Goal: Information Seeking & Learning: Learn about a topic

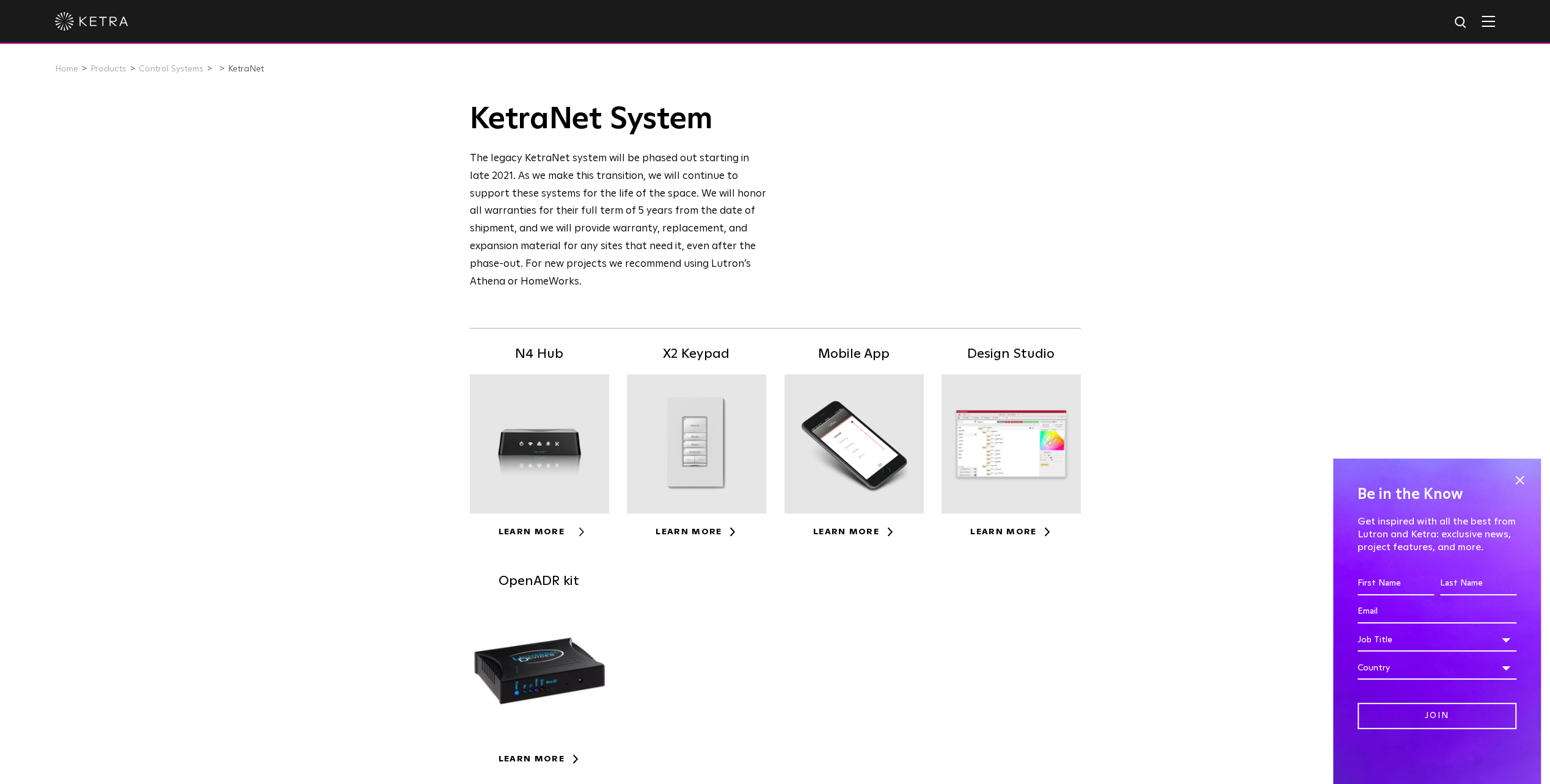
click at [555, 531] on link "Learn More" at bounding box center [538, 532] width 81 height 9
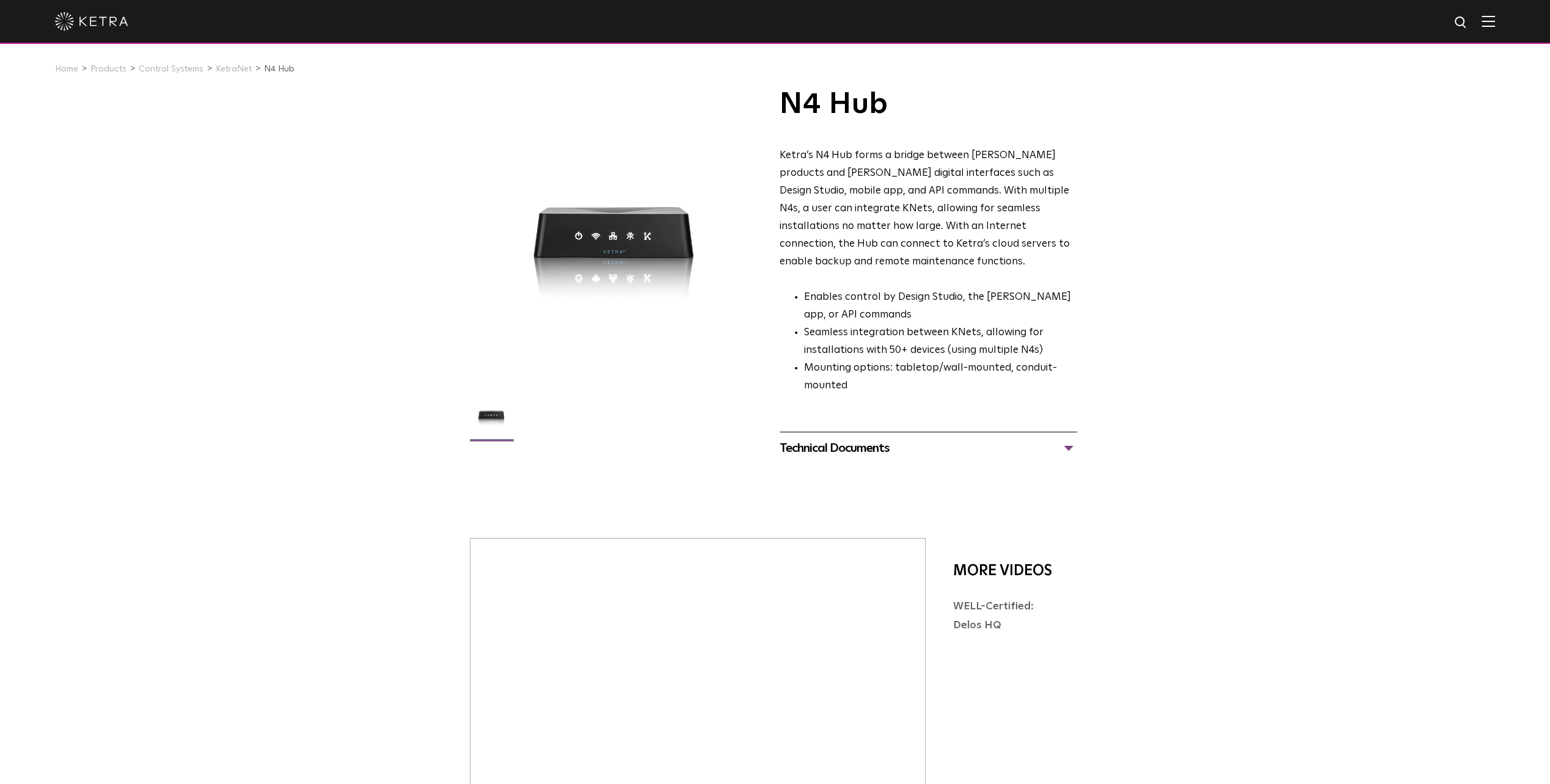
click at [1048, 438] on div "Technical Documents" at bounding box center [927, 448] width 298 height 20
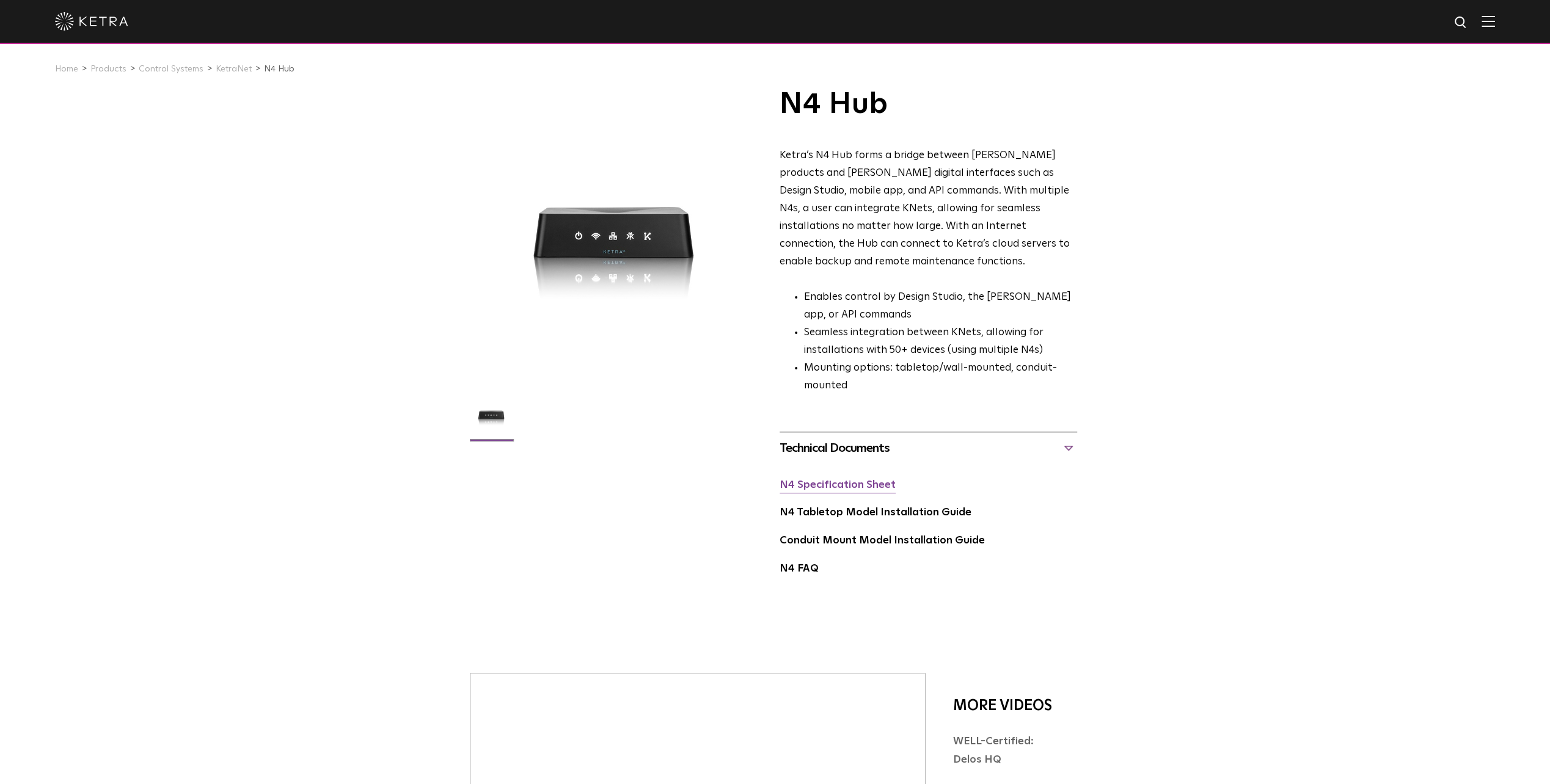
click at [824, 480] on link "N4 Specification Sheet" at bounding box center [837, 485] width 116 height 11
click at [224, 66] on link "KetraNet" at bounding box center [233, 69] width 36 height 9
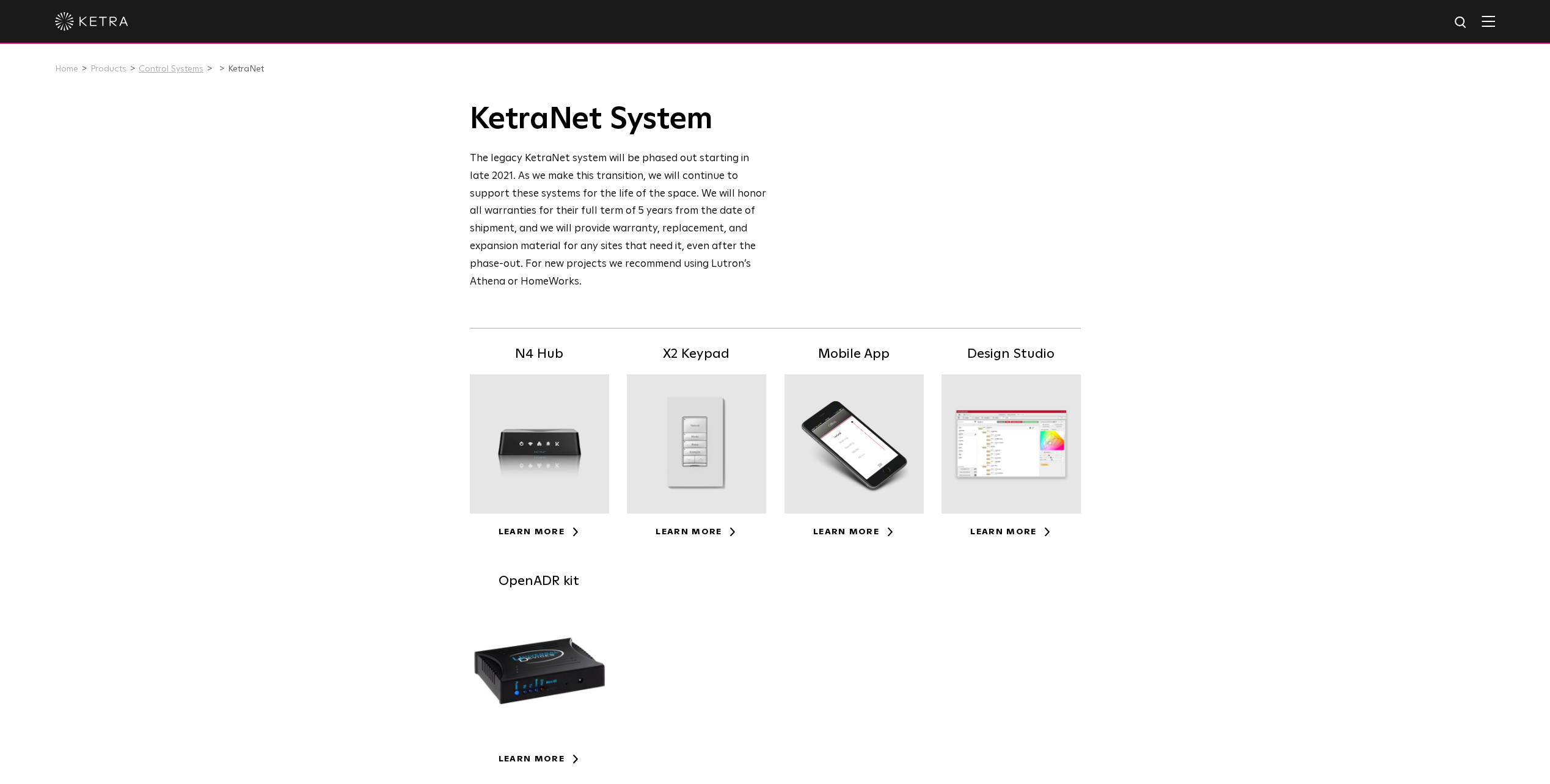
click at [186, 73] on link "Control Systems" at bounding box center [171, 69] width 64 height 9
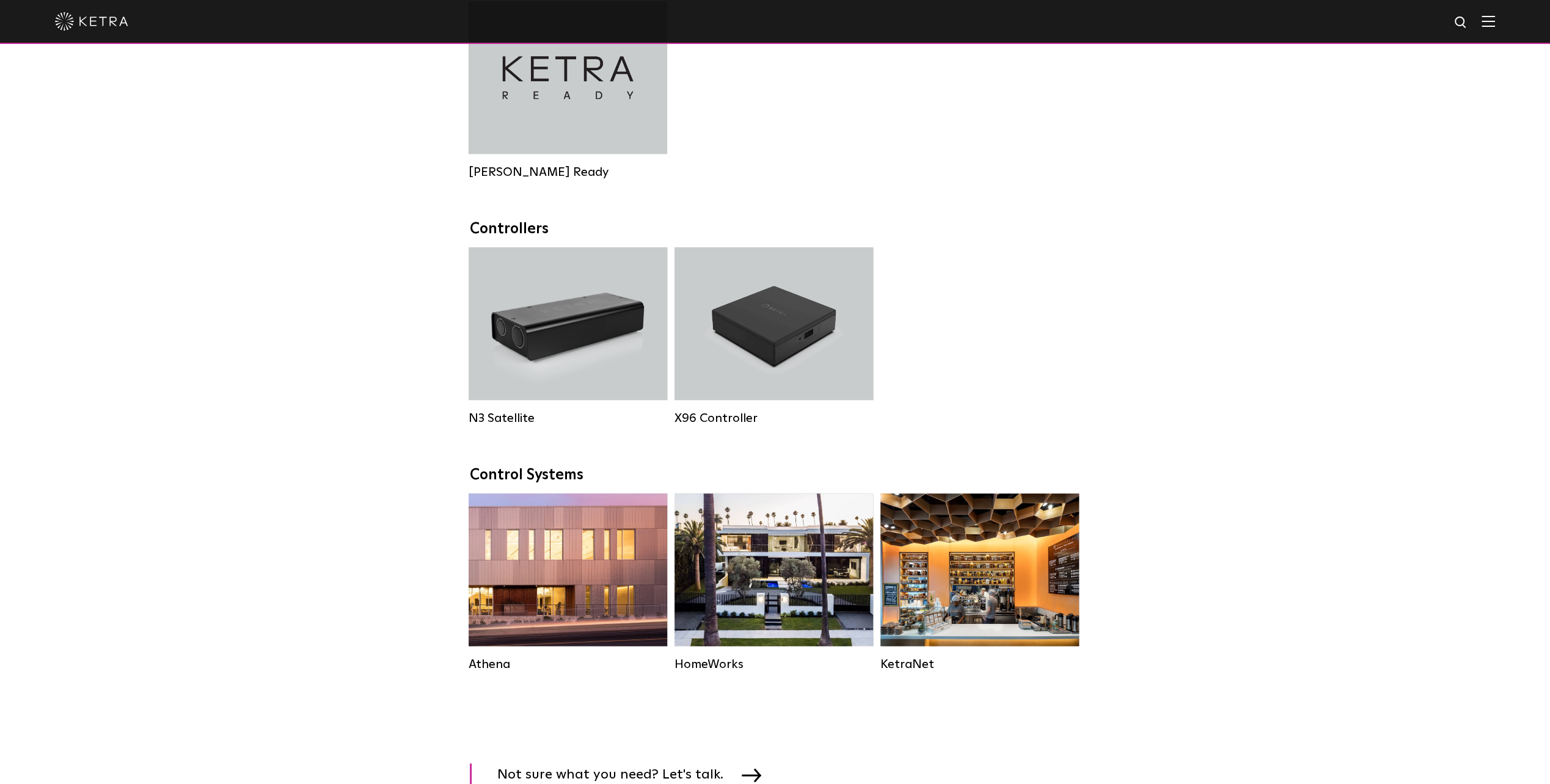
scroll to position [1404, 0]
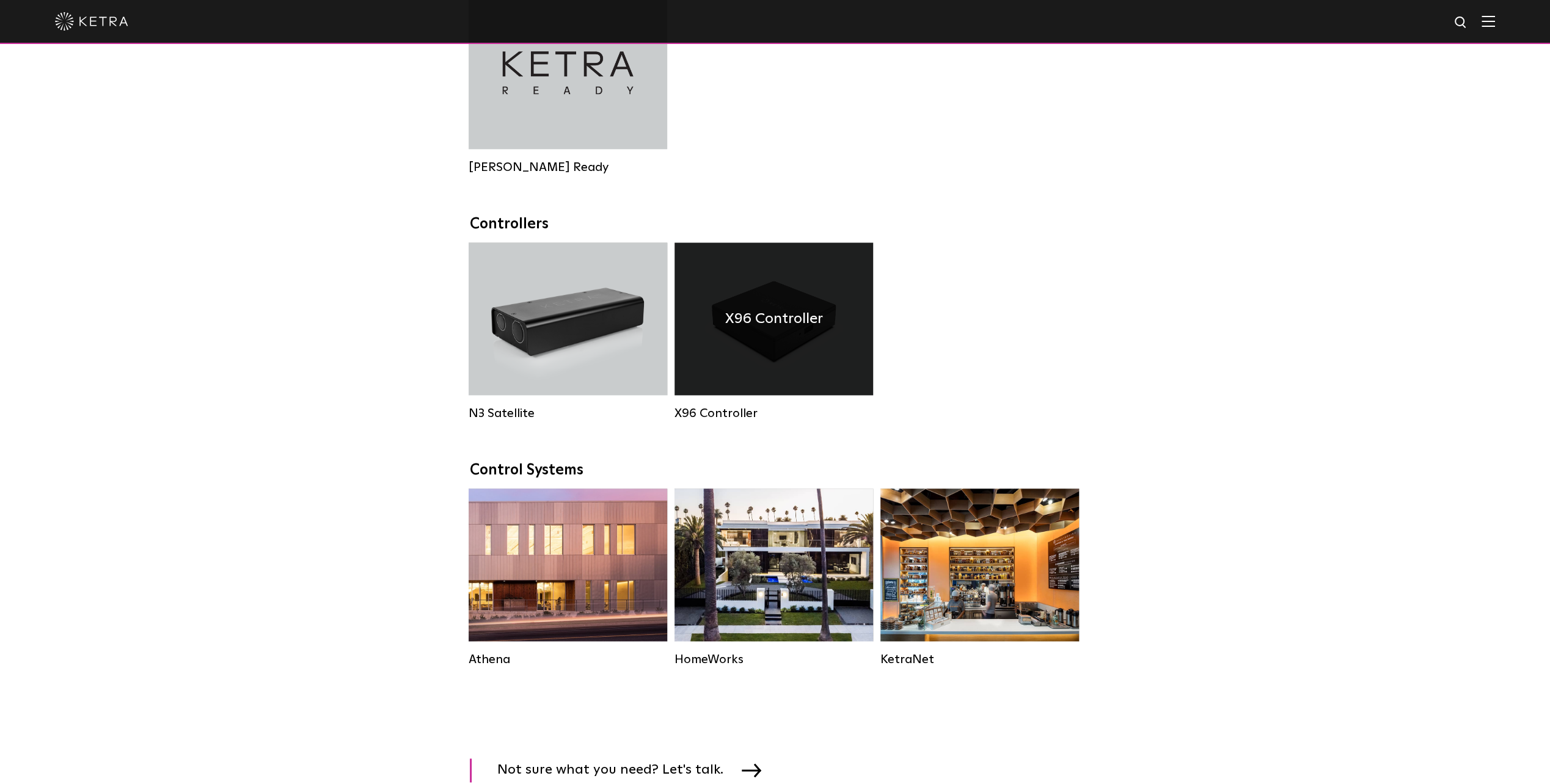
click at [783, 330] on h4 "X96 Controller" at bounding box center [774, 319] width 97 height 23
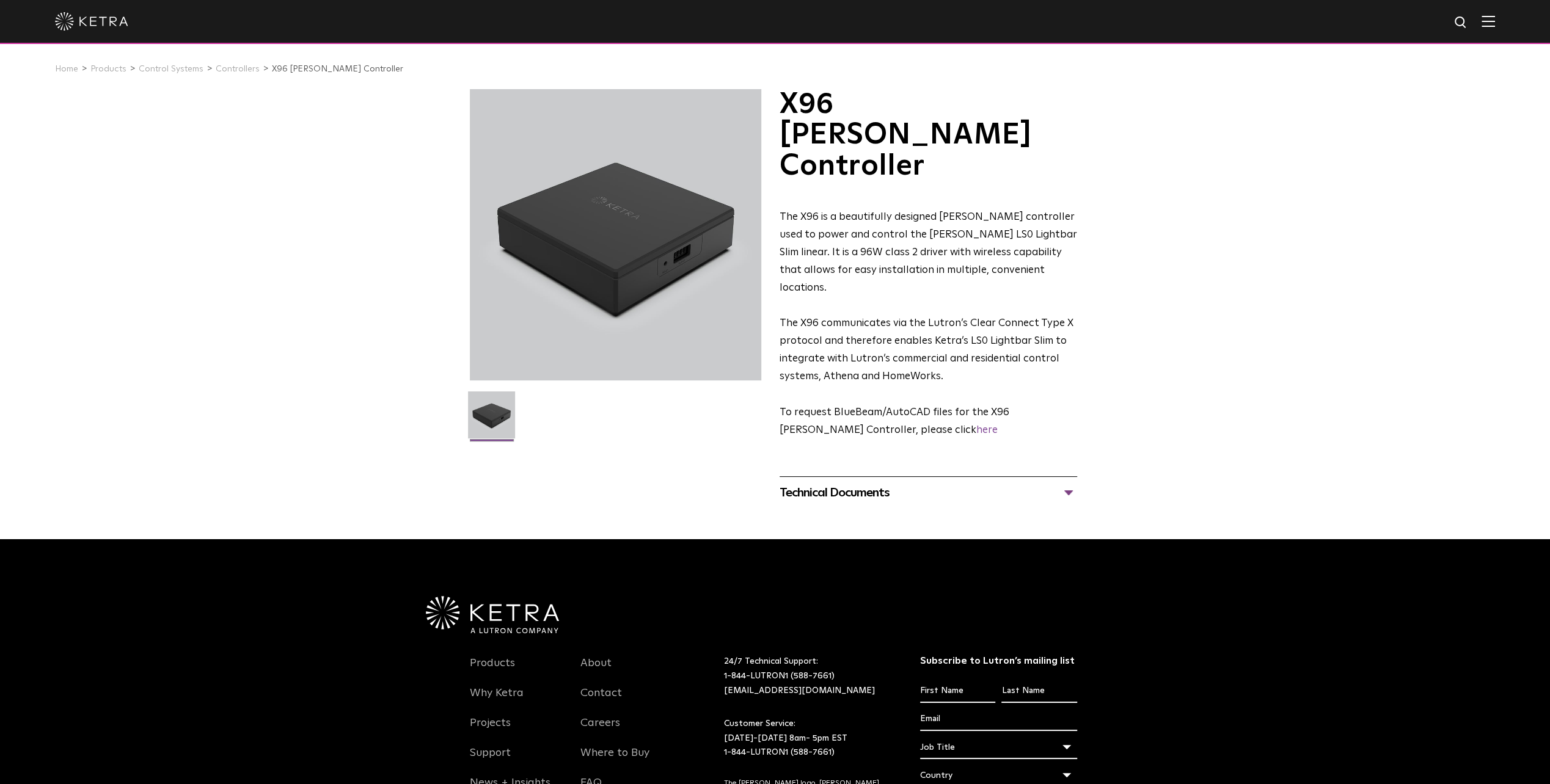
click at [1055, 483] on div "Technical Documents" at bounding box center [927, 493] width 298 height 20
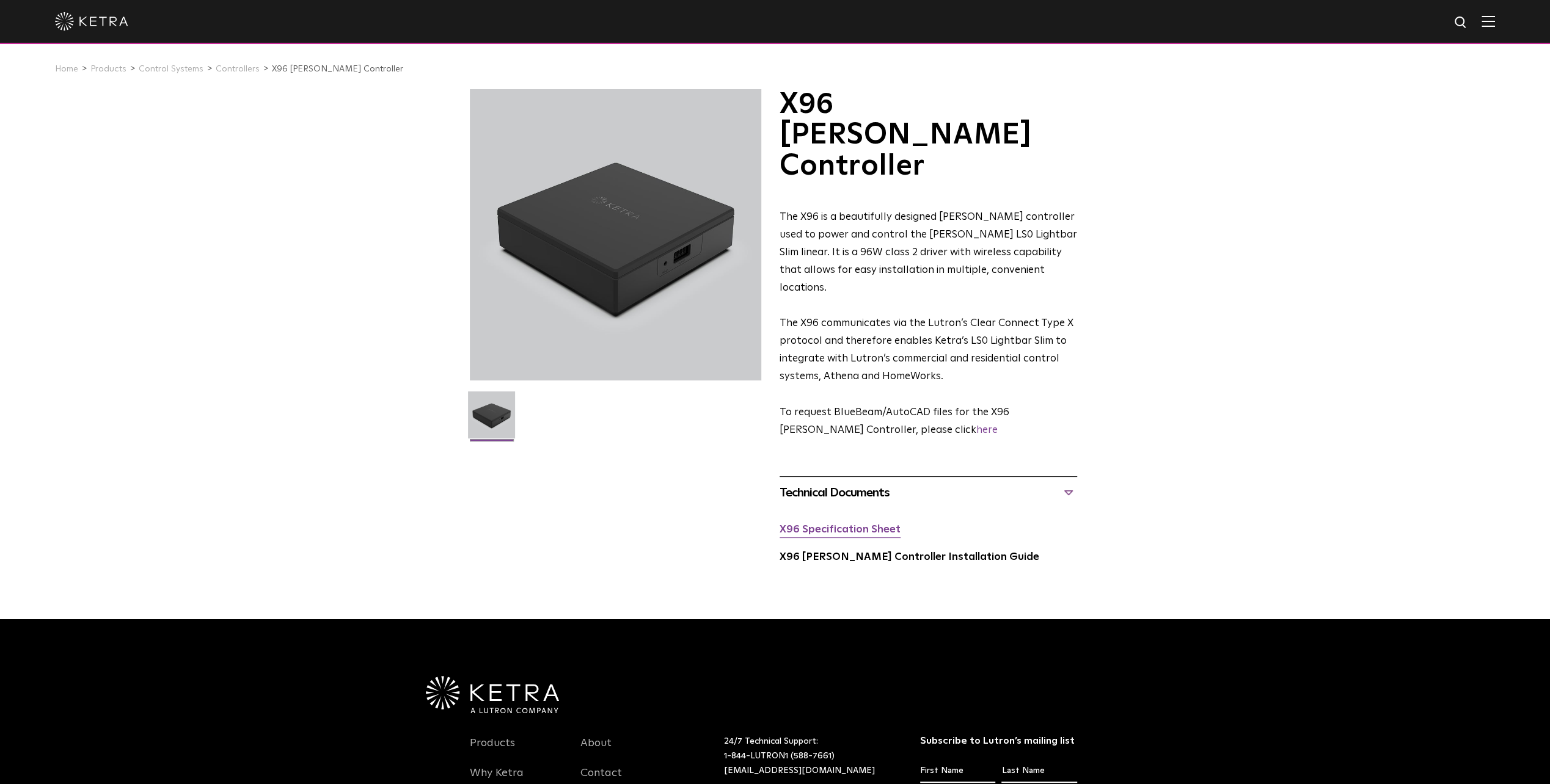
click at [874, 525] on link "X96 Specification Sheet" at bounding box center [839, 530] width 121 height 11
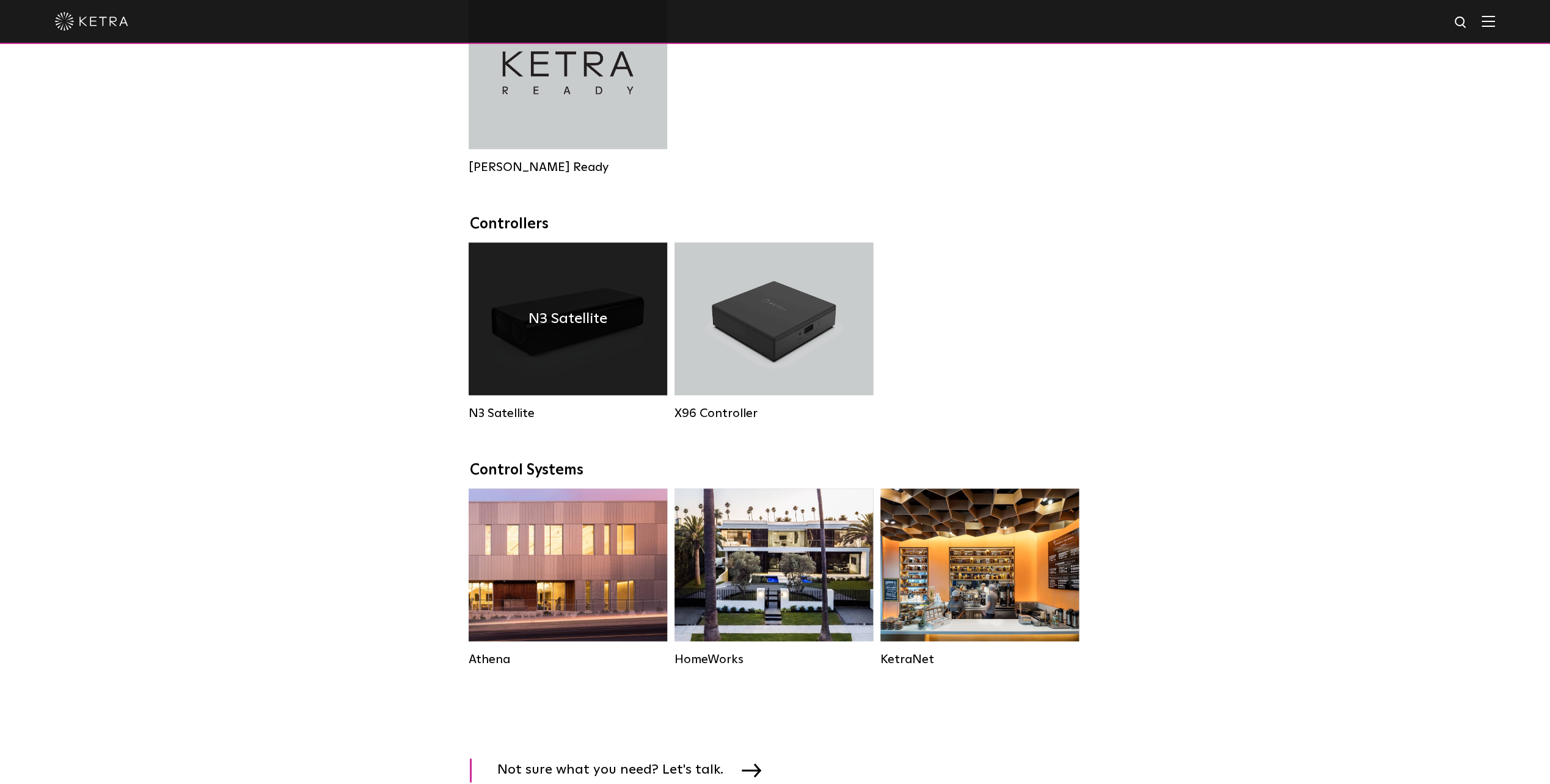
click at [527, 322] on div "N3 Satellite" at bounding box center [568, 318] width 199 height 153
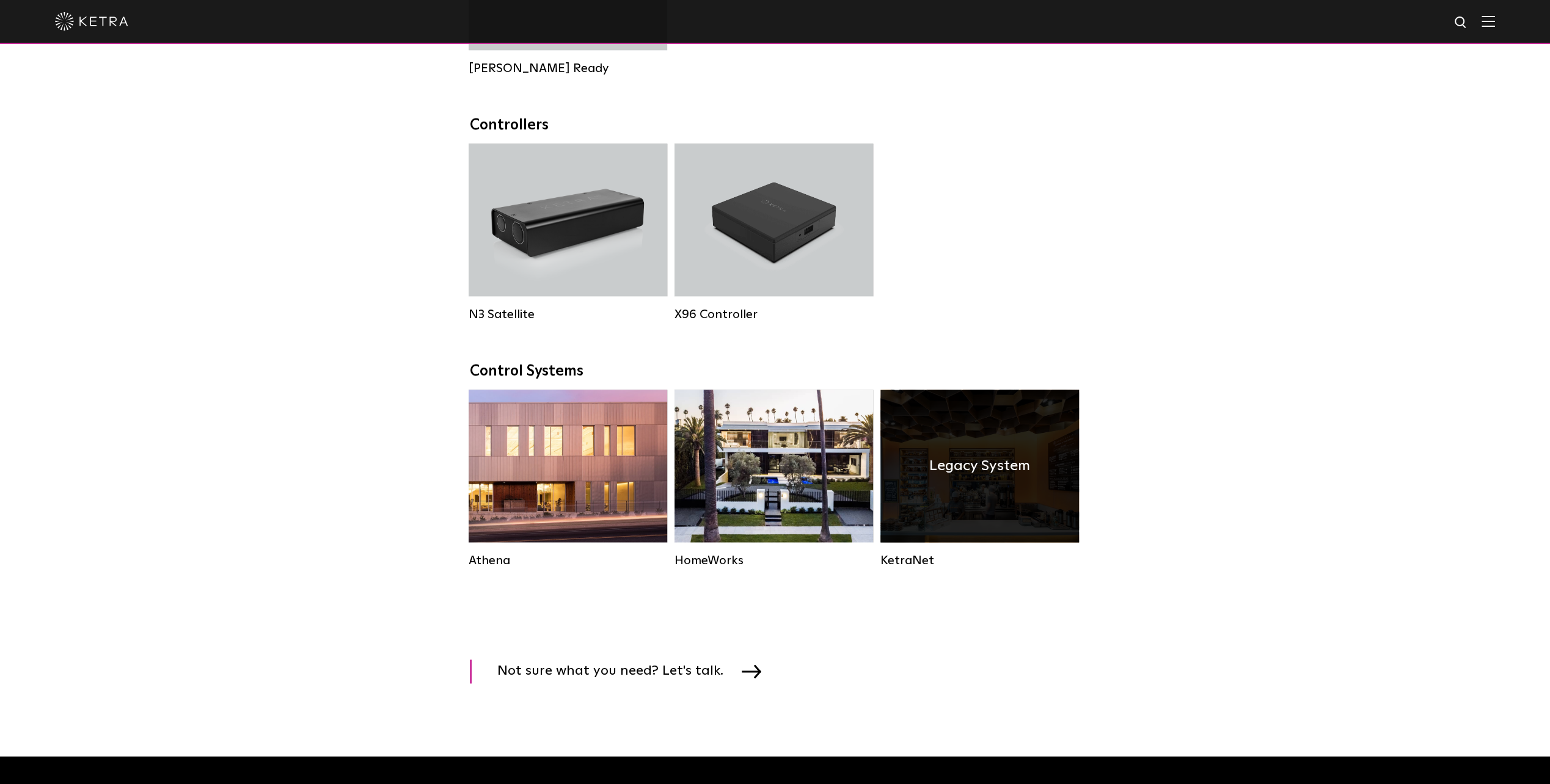
scroll to position [1526, 0]
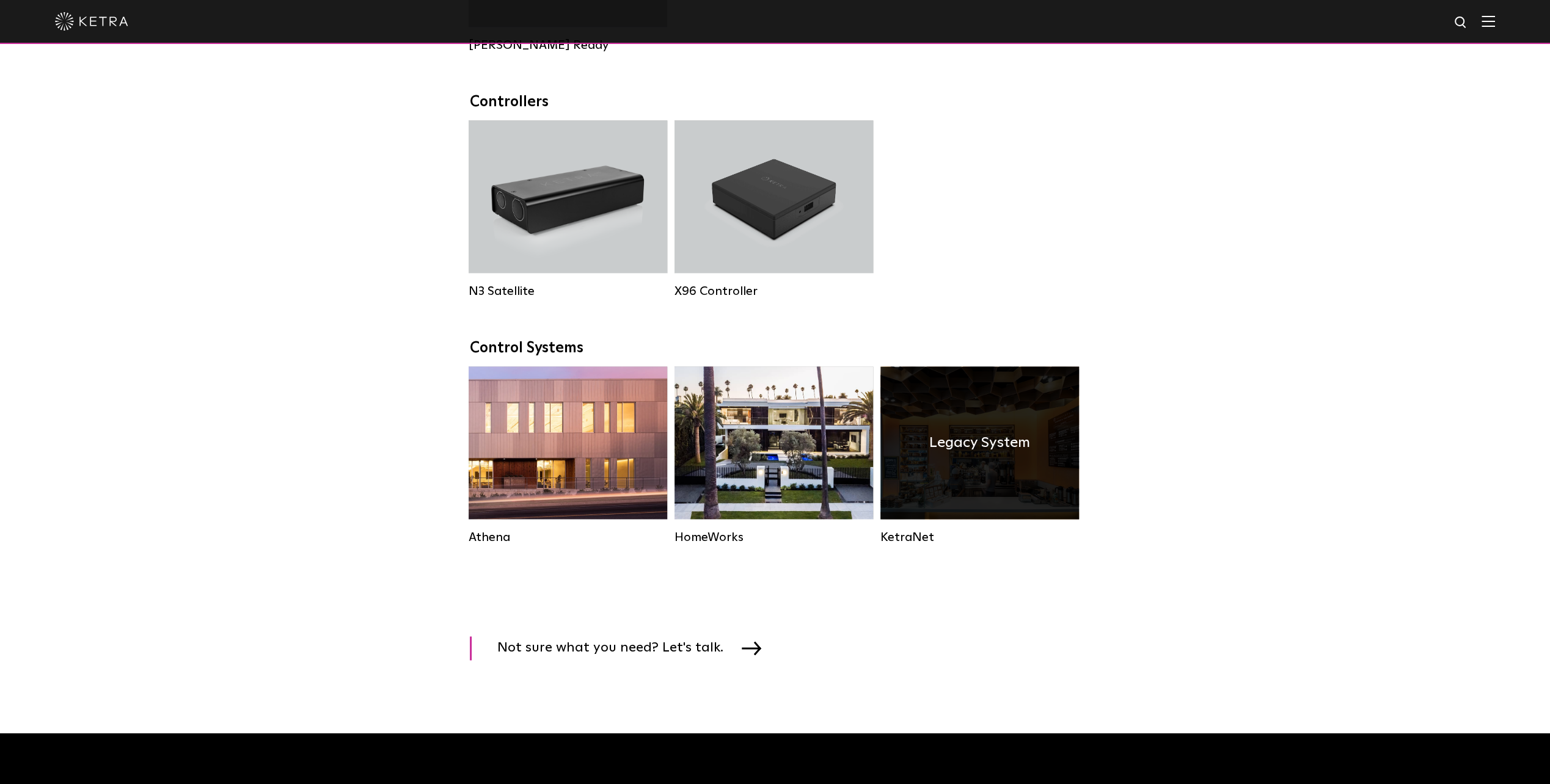
click at [953, 454] on h4 "Legacy System" at bounding box center [979, 443] width 101 height 23
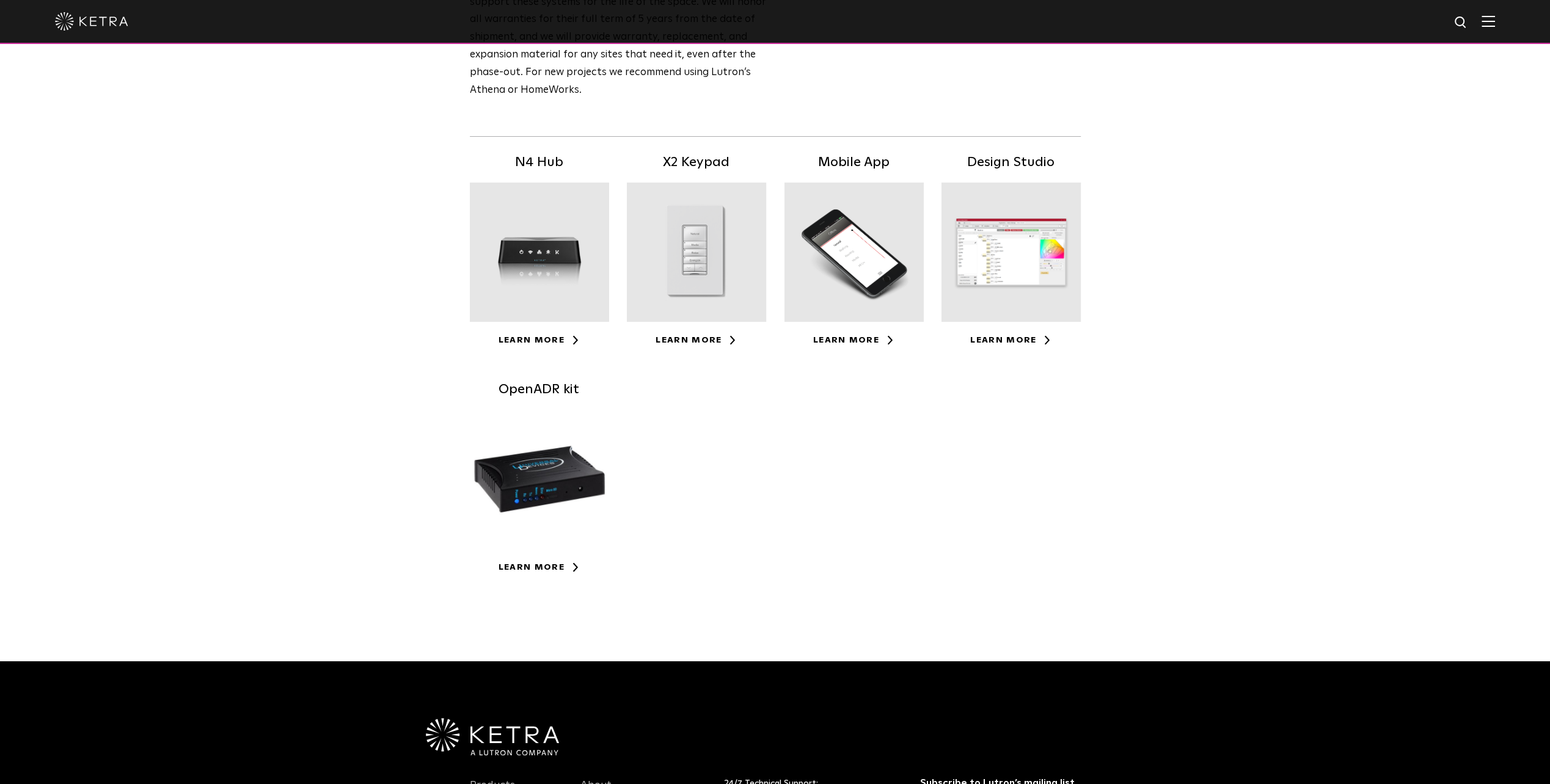
scroll to position [122, 0]
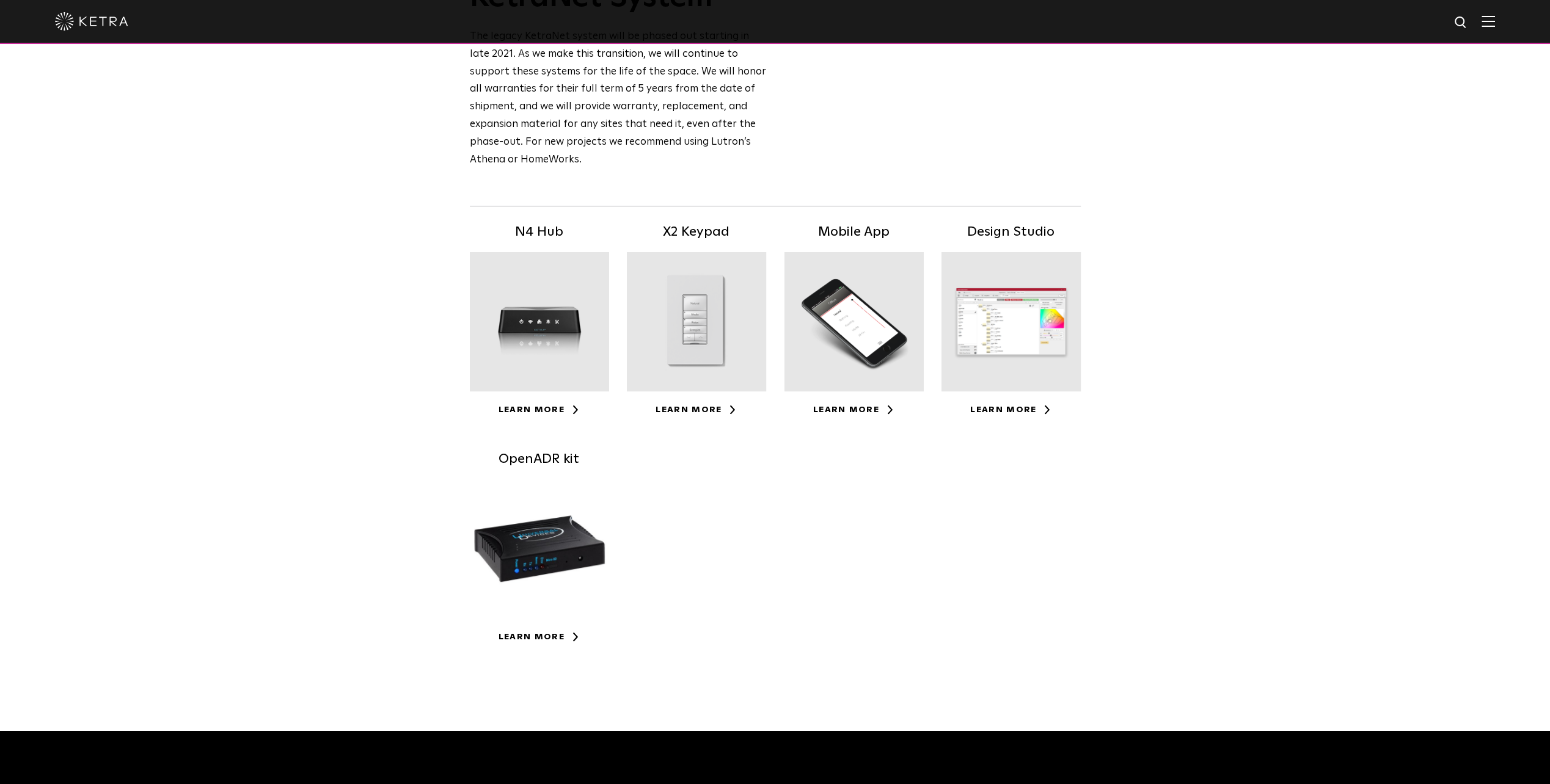
click at [858, 417] on div "Learn More" at bounding box center [854, 409] width 140 height 18
click at [855, 409] on link "Learn More" at bounding box center [853, 409] width 81 height 9
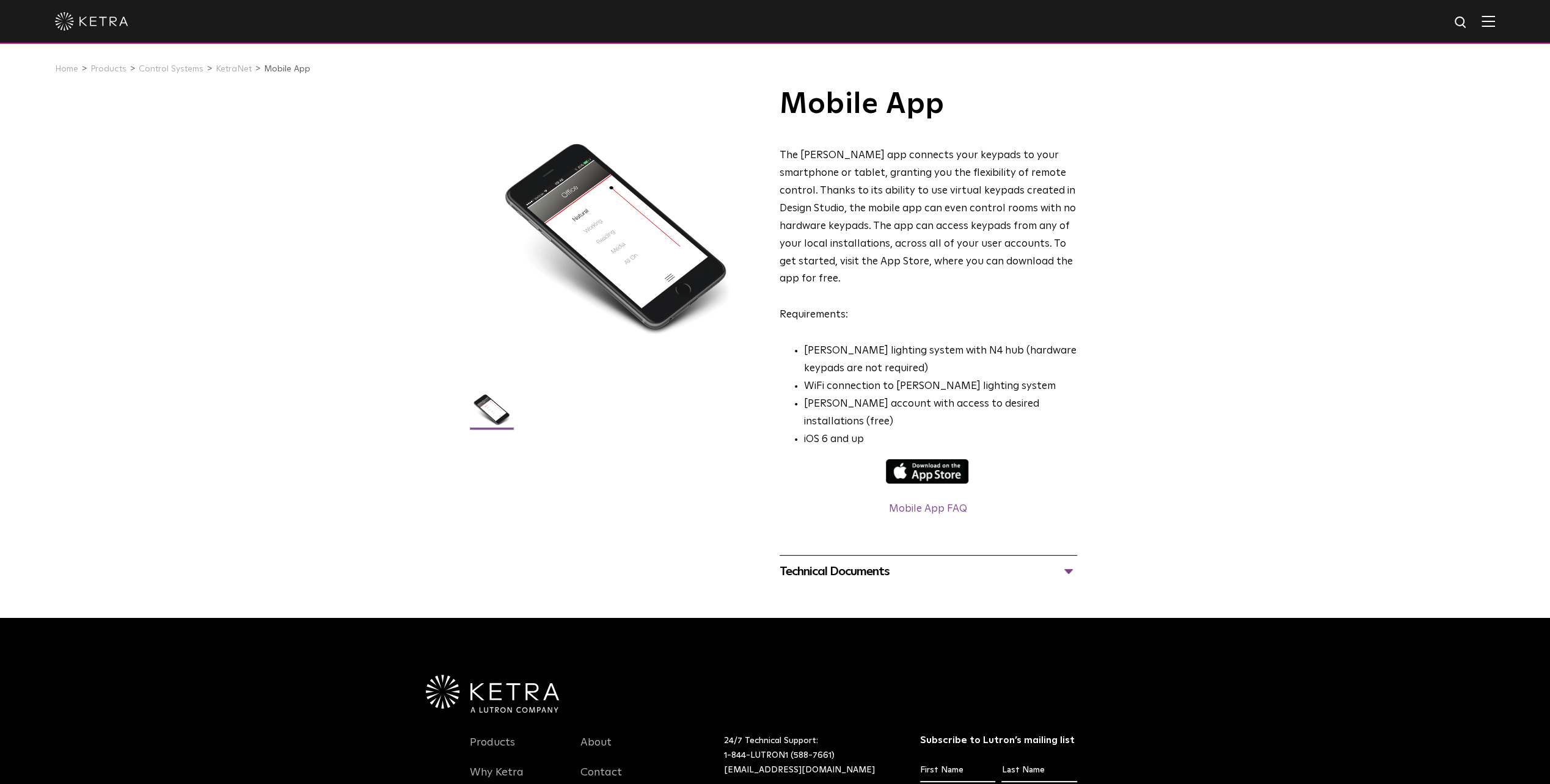
click at [1097, 325] on div "Mobile App The Ketra app connects your keypads to your smartphone or tablet, gr…" at bounding box center [775, 339] width 1550 height 499
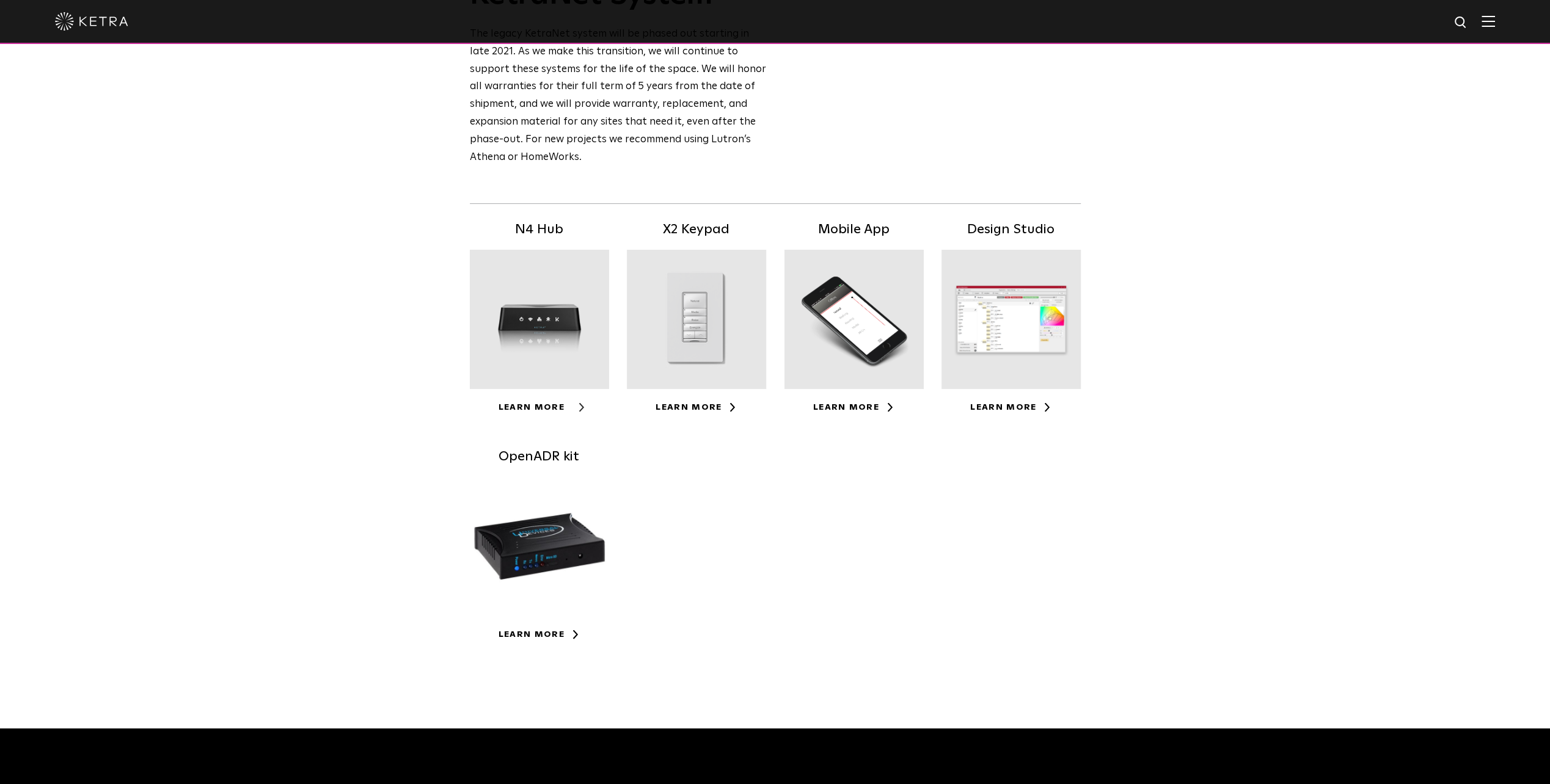
click at [536, 405] on link "Learn More" at bounding box center [538, 408] width 81 height 9
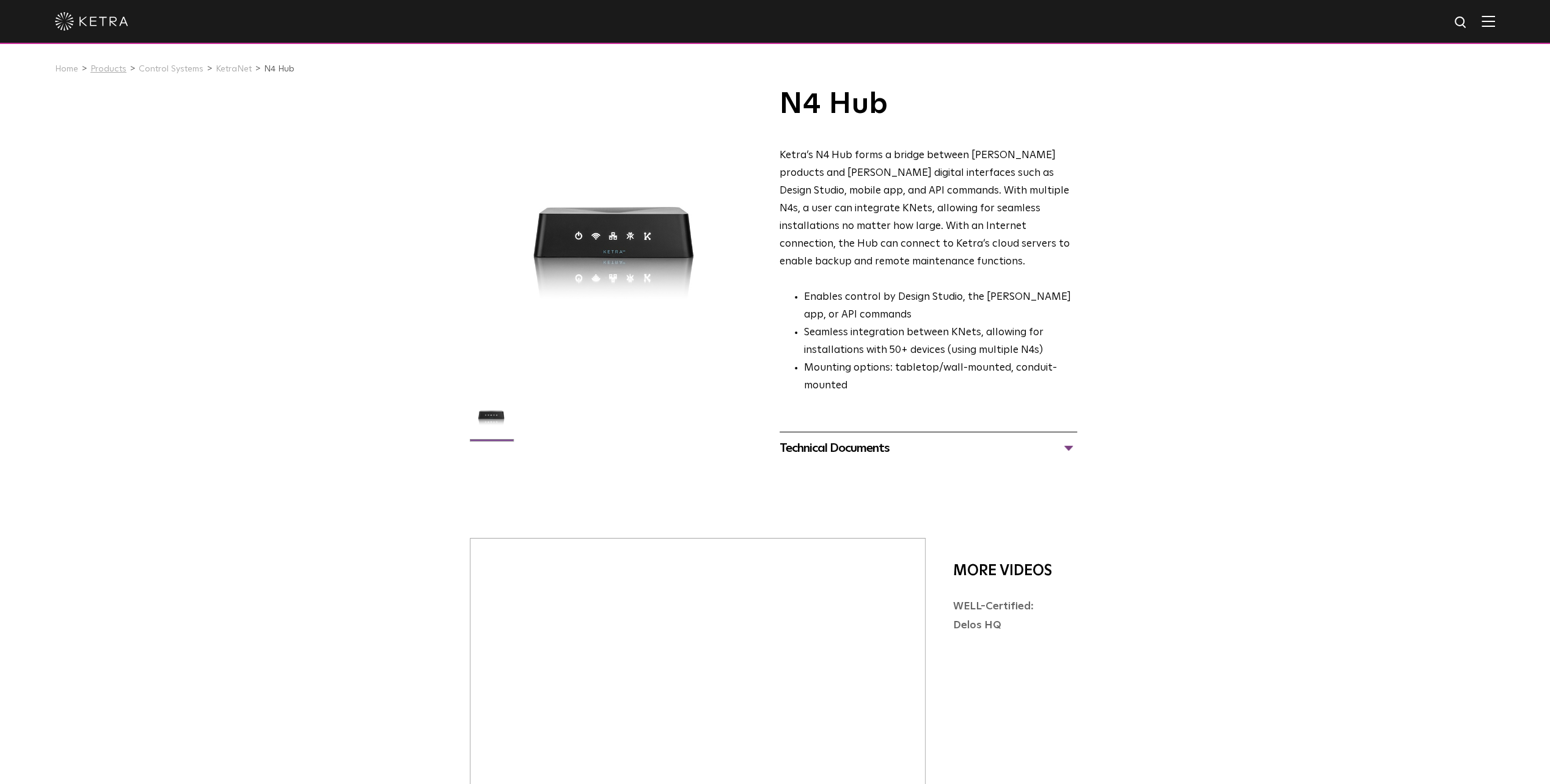
click at [105, 69] on link "Products" at bounding box center [108, 69] width 36 height 9
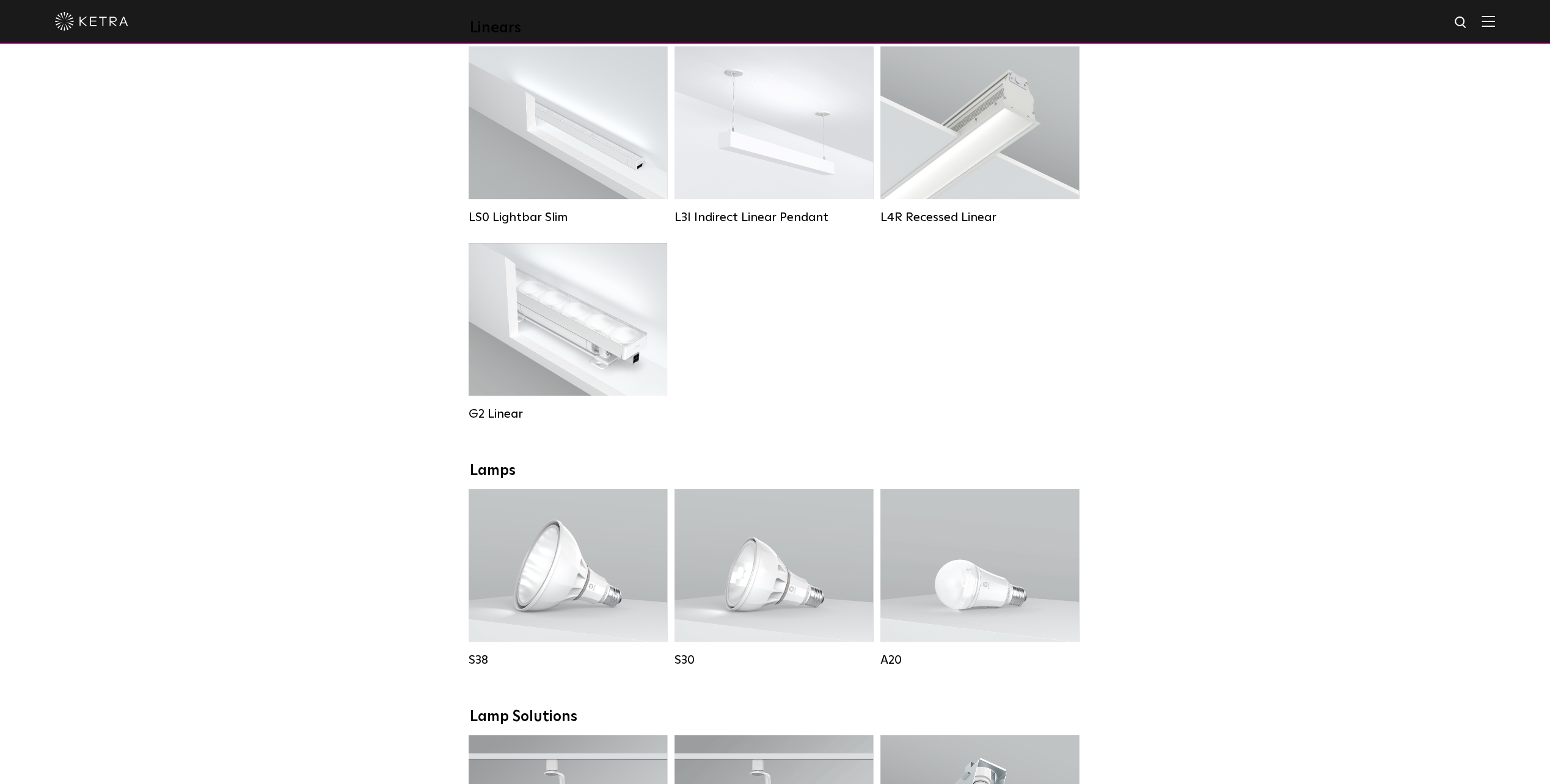
scroll to position [488, 0]
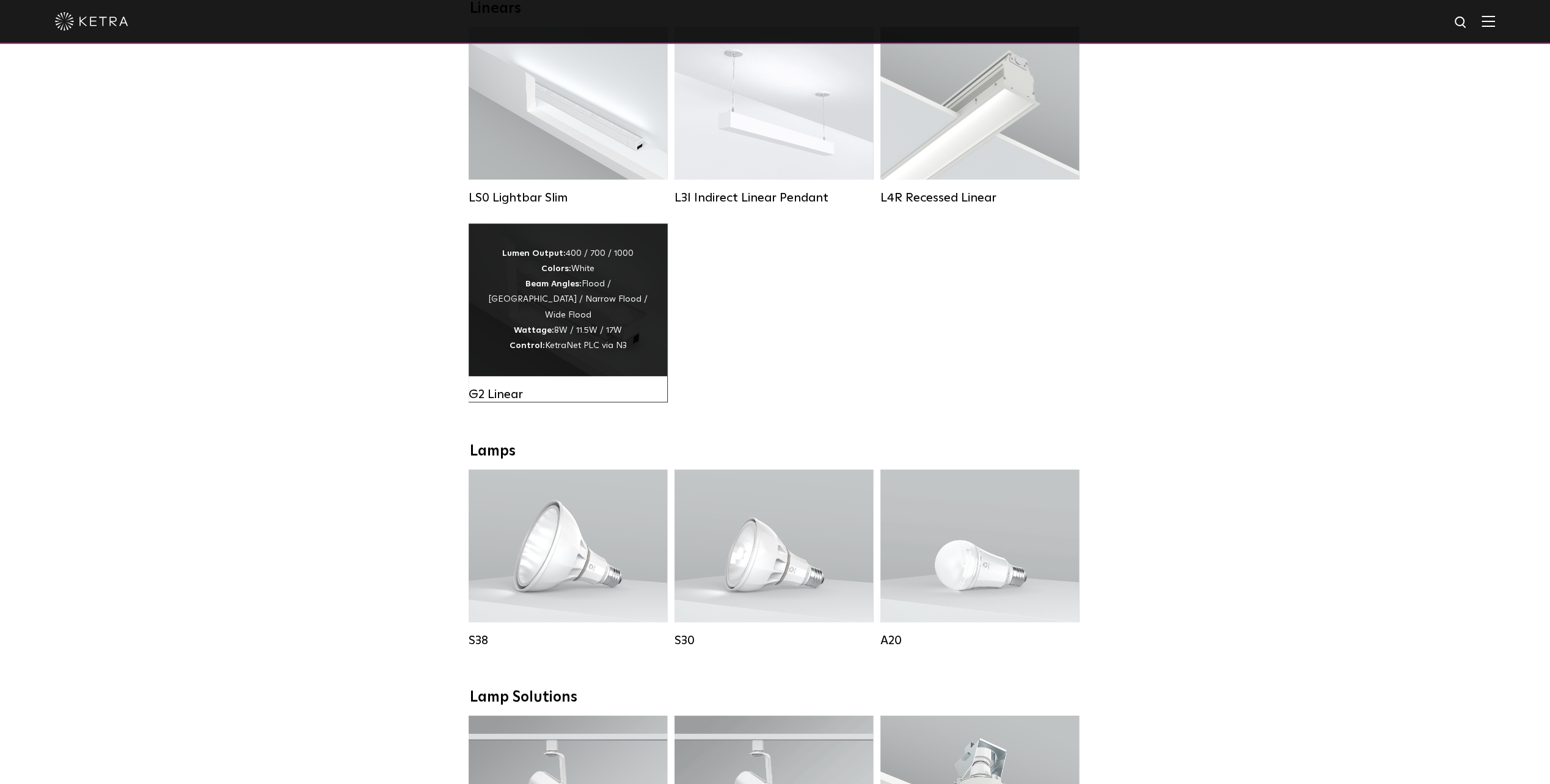
click at [595, 294] on div "Lumen Output: 400 / 700 / 1000 Colors: White Beam Angles: Flood / Graze / Narro…" at bounding box center [567, 299] width 162 height 107
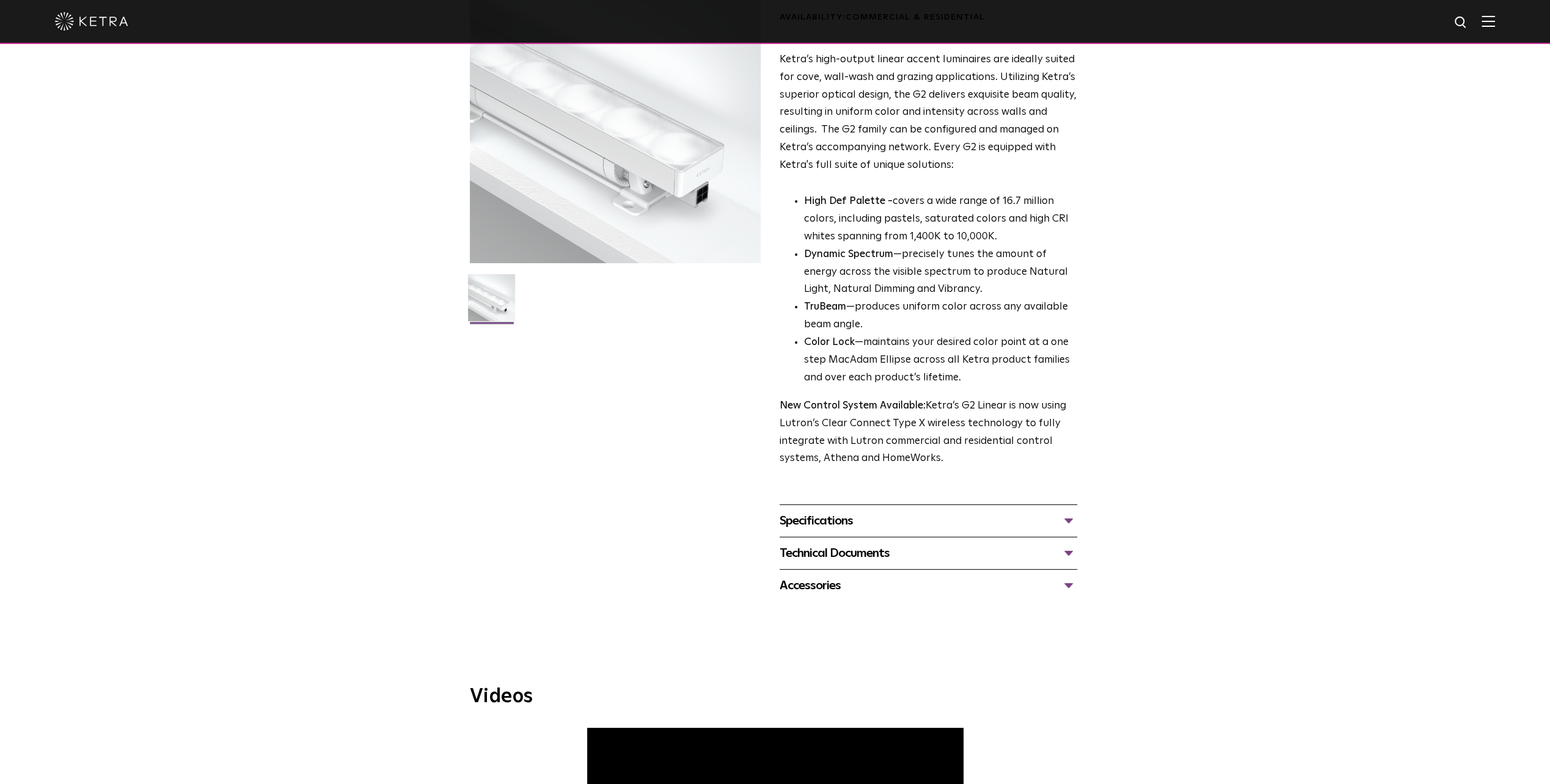
scroll to position [122, 0]
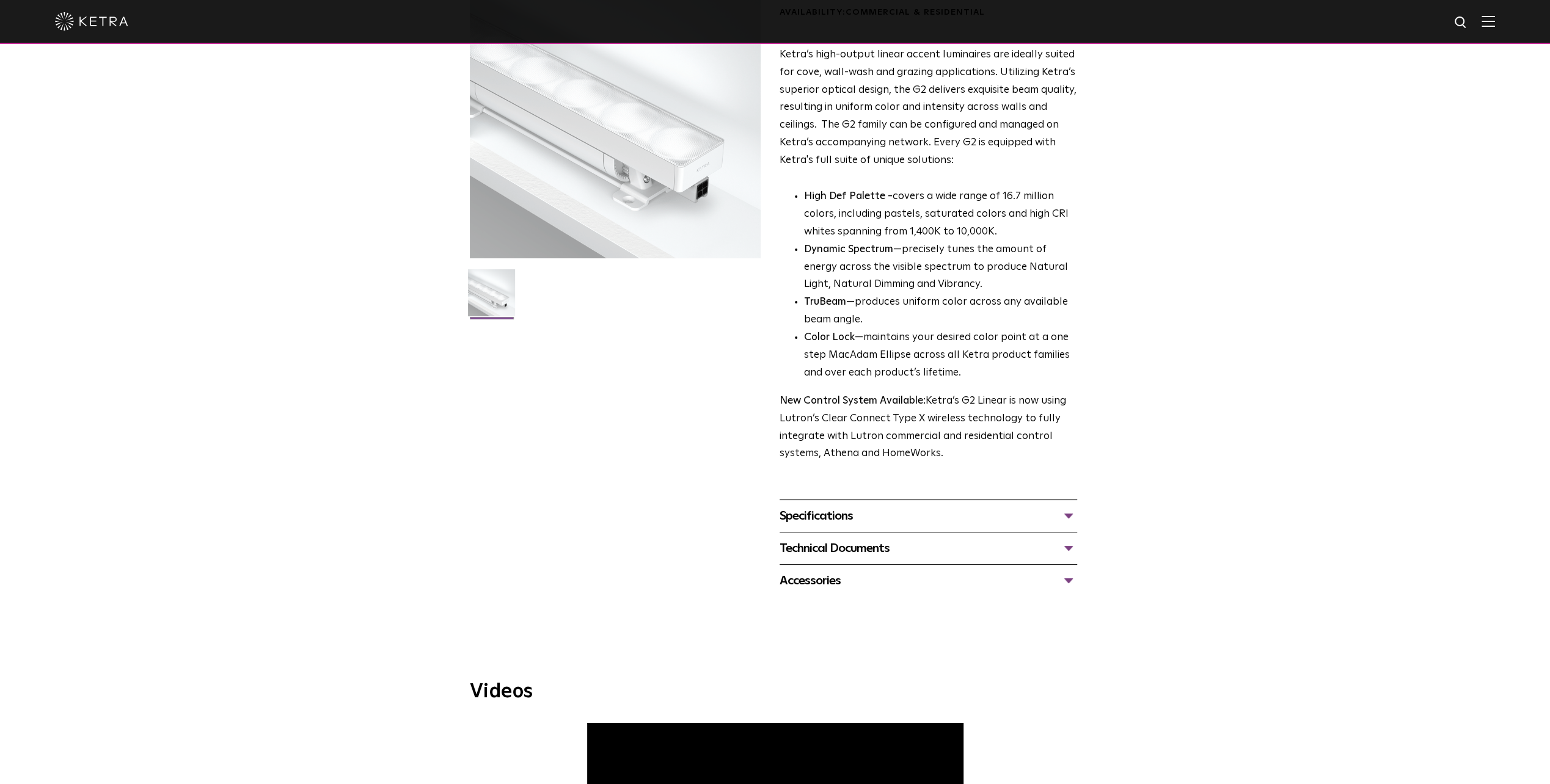
click at [826, 523] on div "Specifications" at bounding box center [927, 516] width 298 height 20
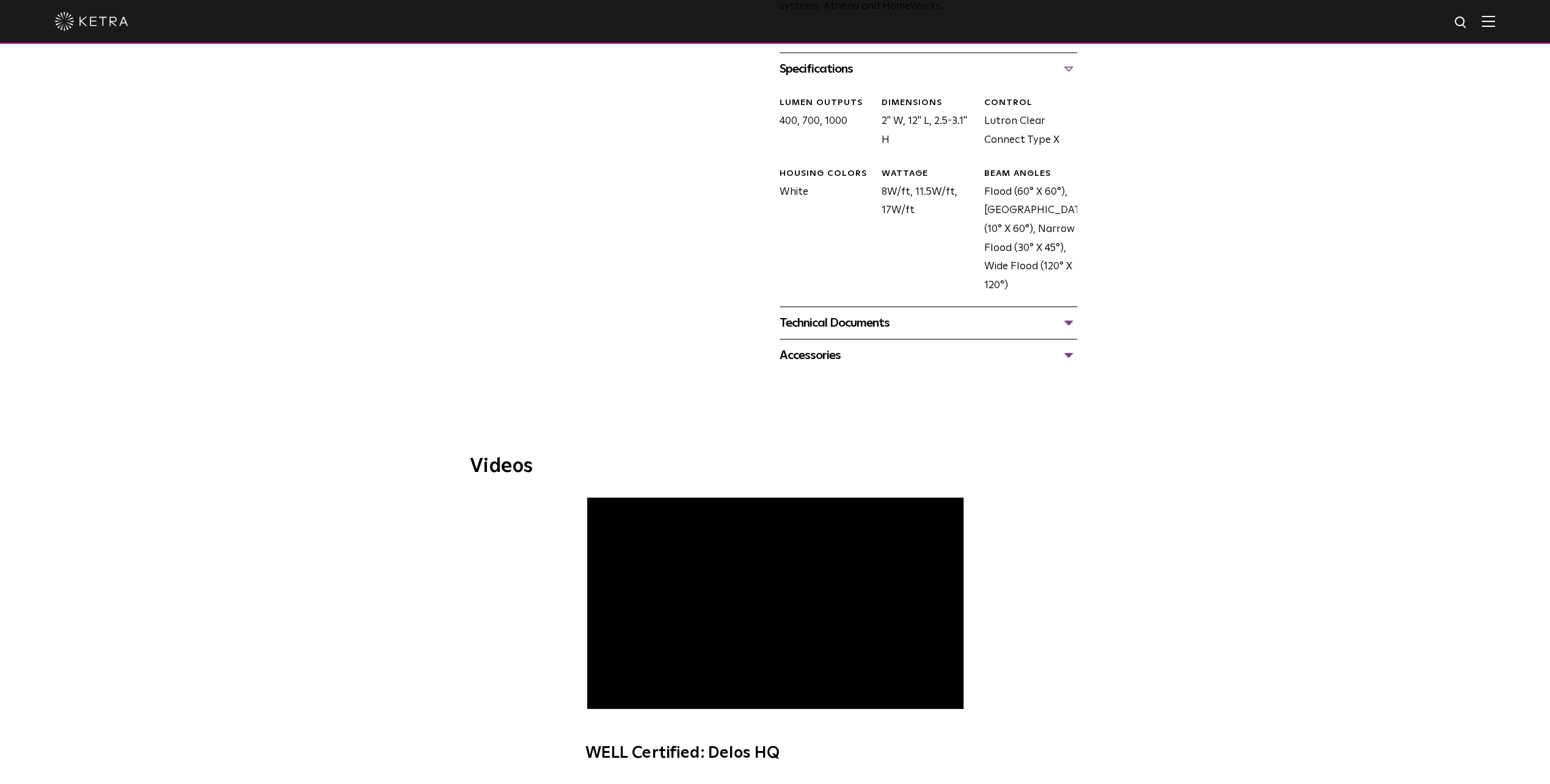
scroll to position [611, 0]
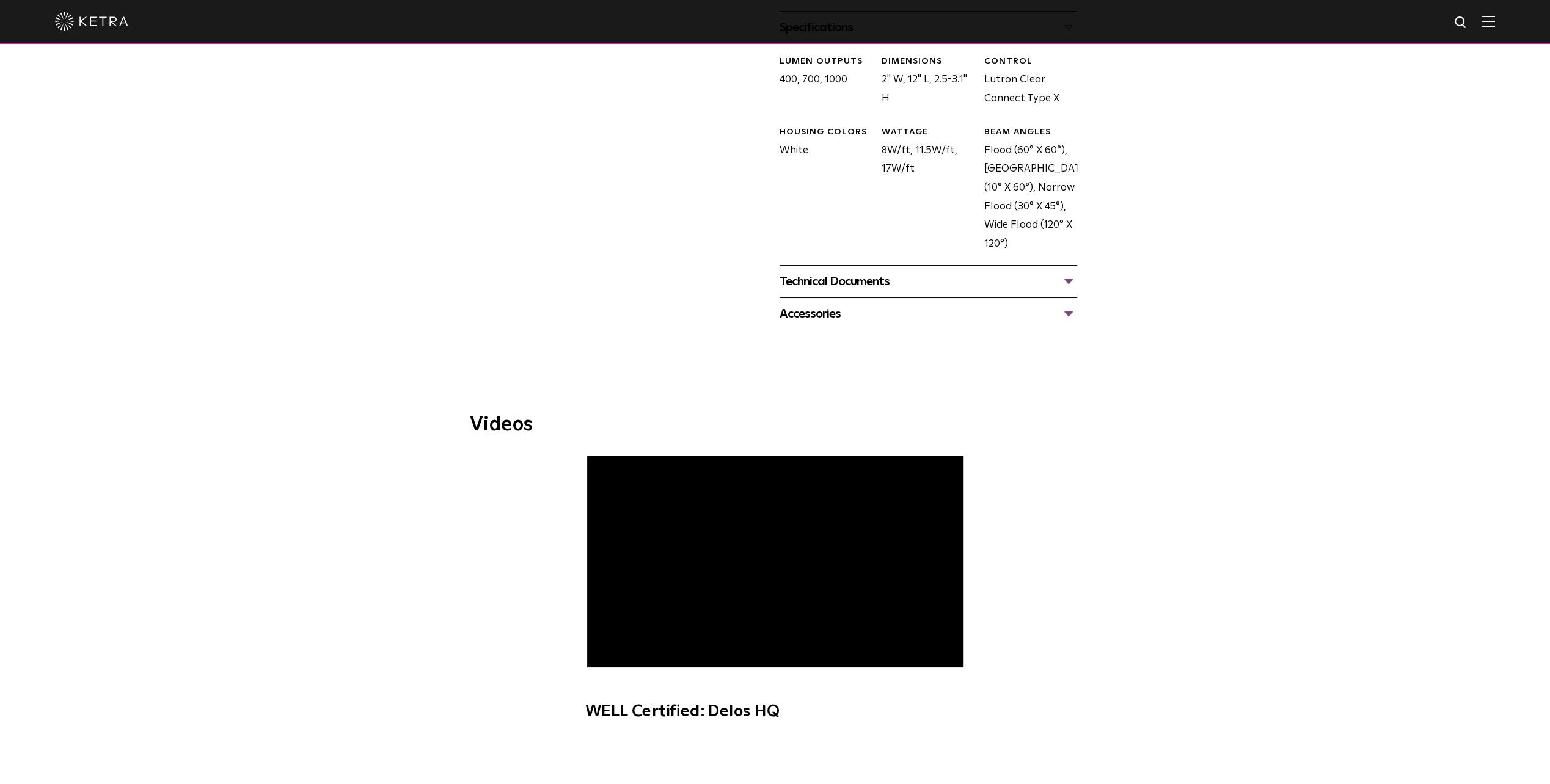
click at [889, 280] on div "Technical Documents" at bounding box center [927, 282] width 298 height 20
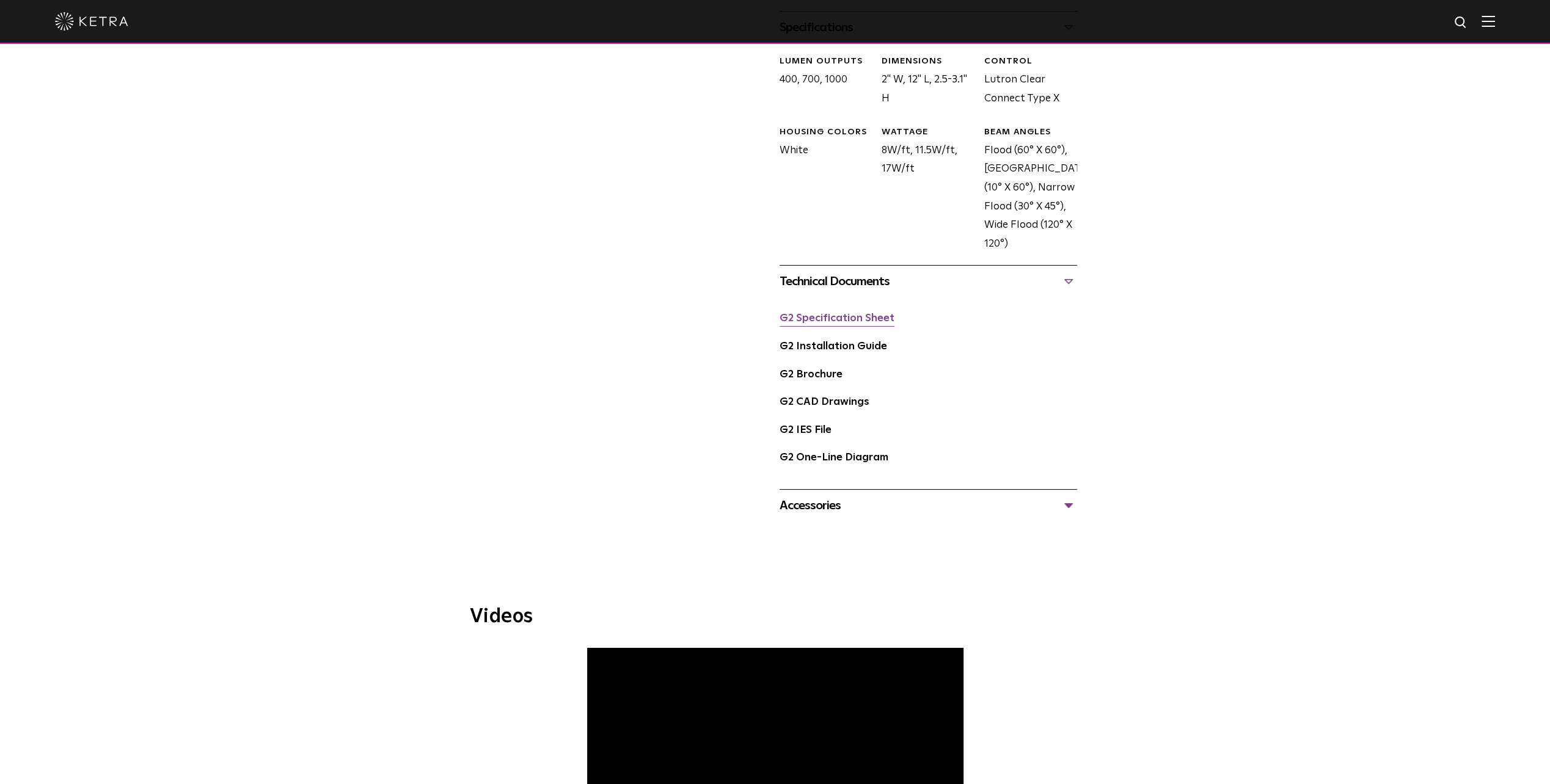
click at [866, 315] on link "G2 Specification Sheet" at bounding box center [836, 318] width 114 height 11
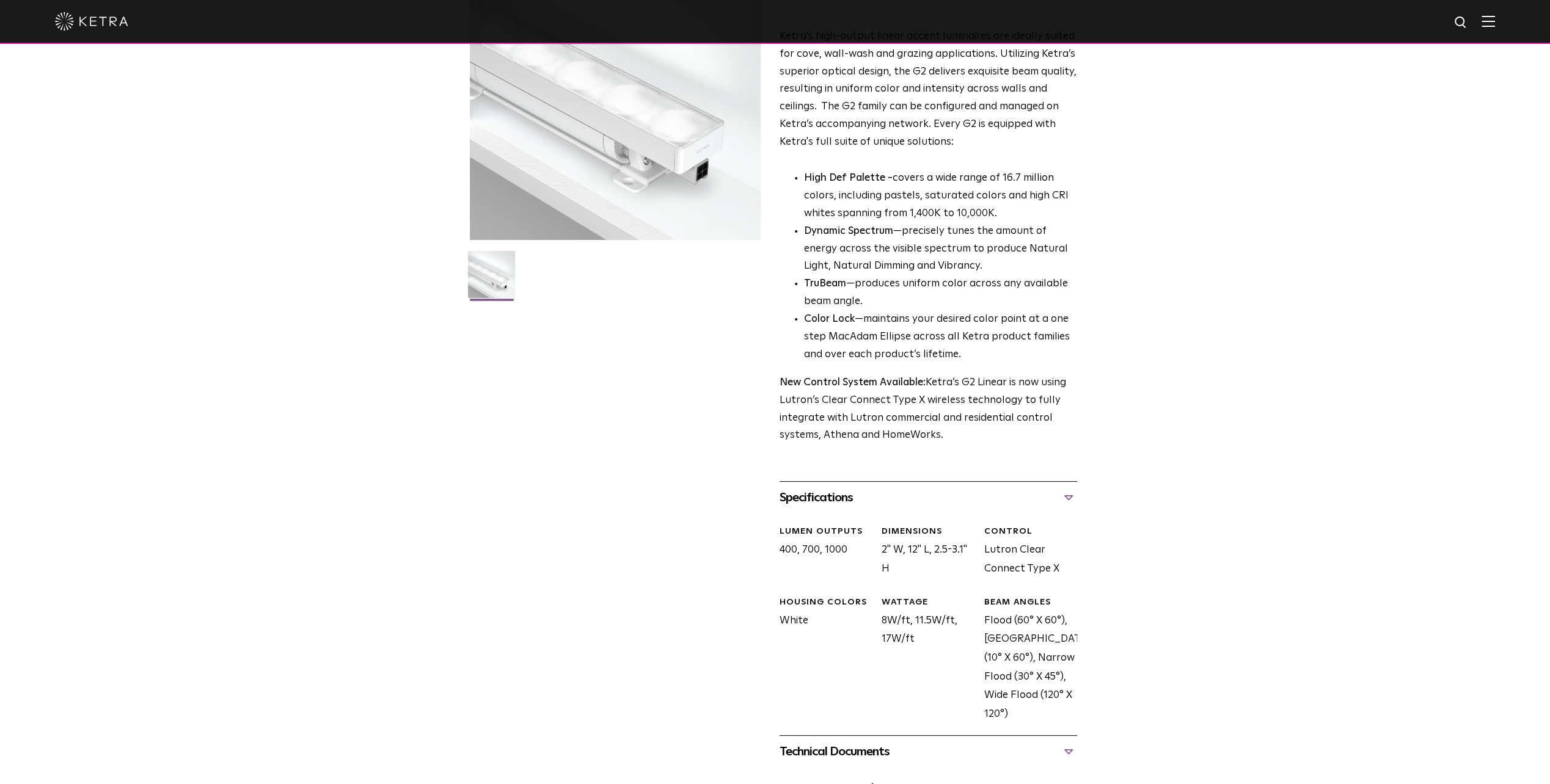
scroll to position [0, 0]
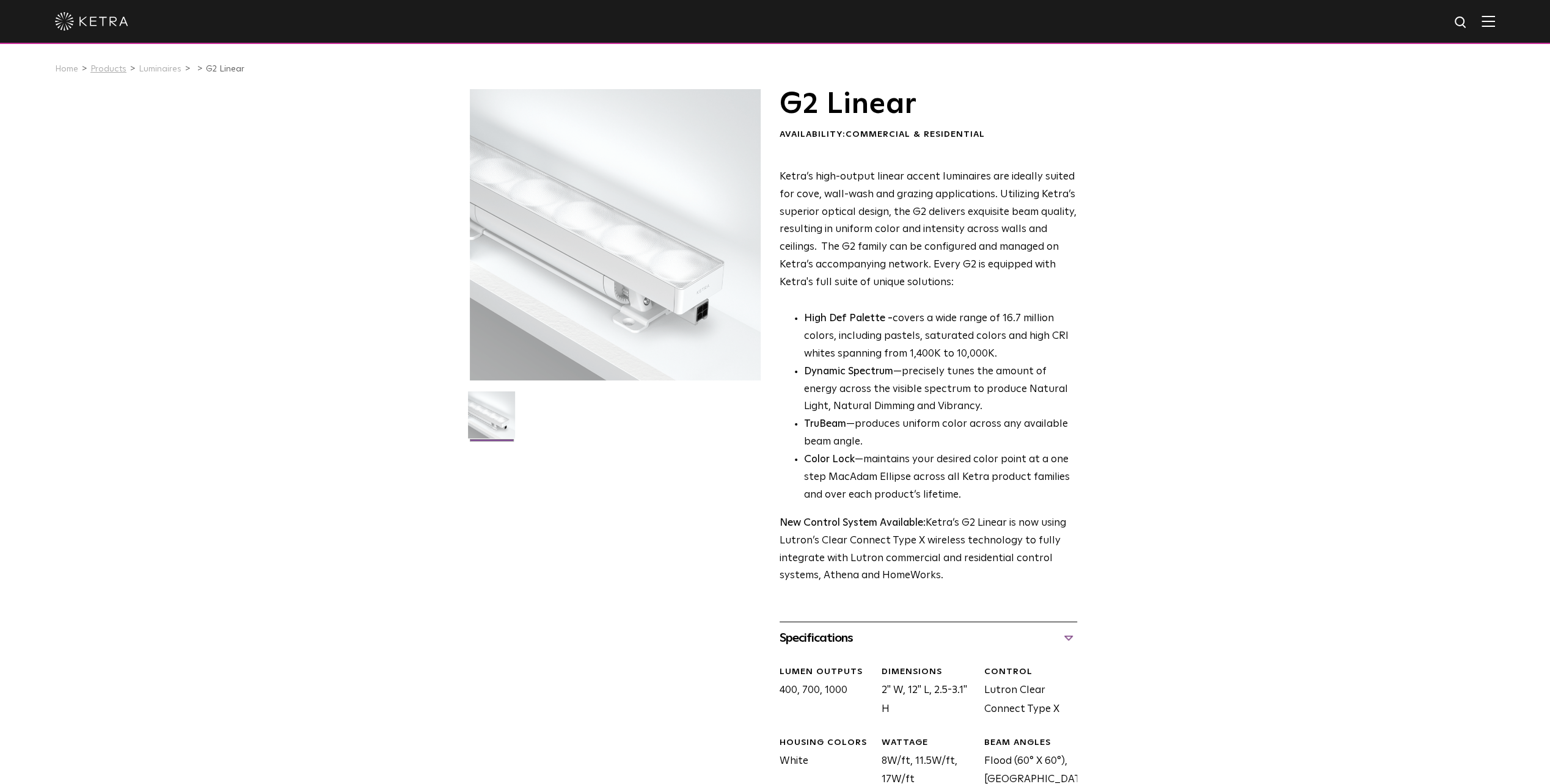
click at [112, 70] on link "Products" at bounding box center [108, 69] width 36 height 9
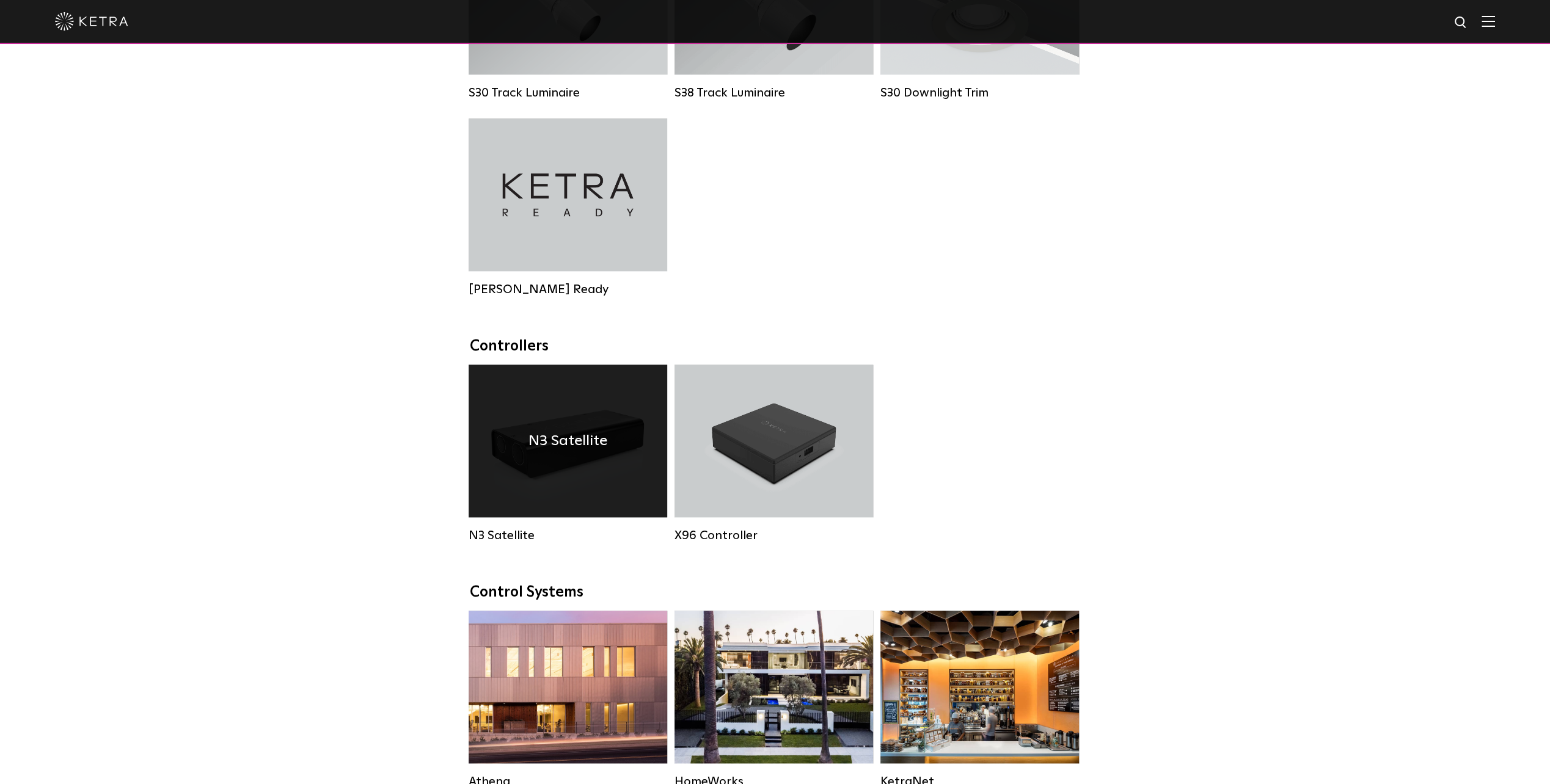
scroll to position [1648, 0]
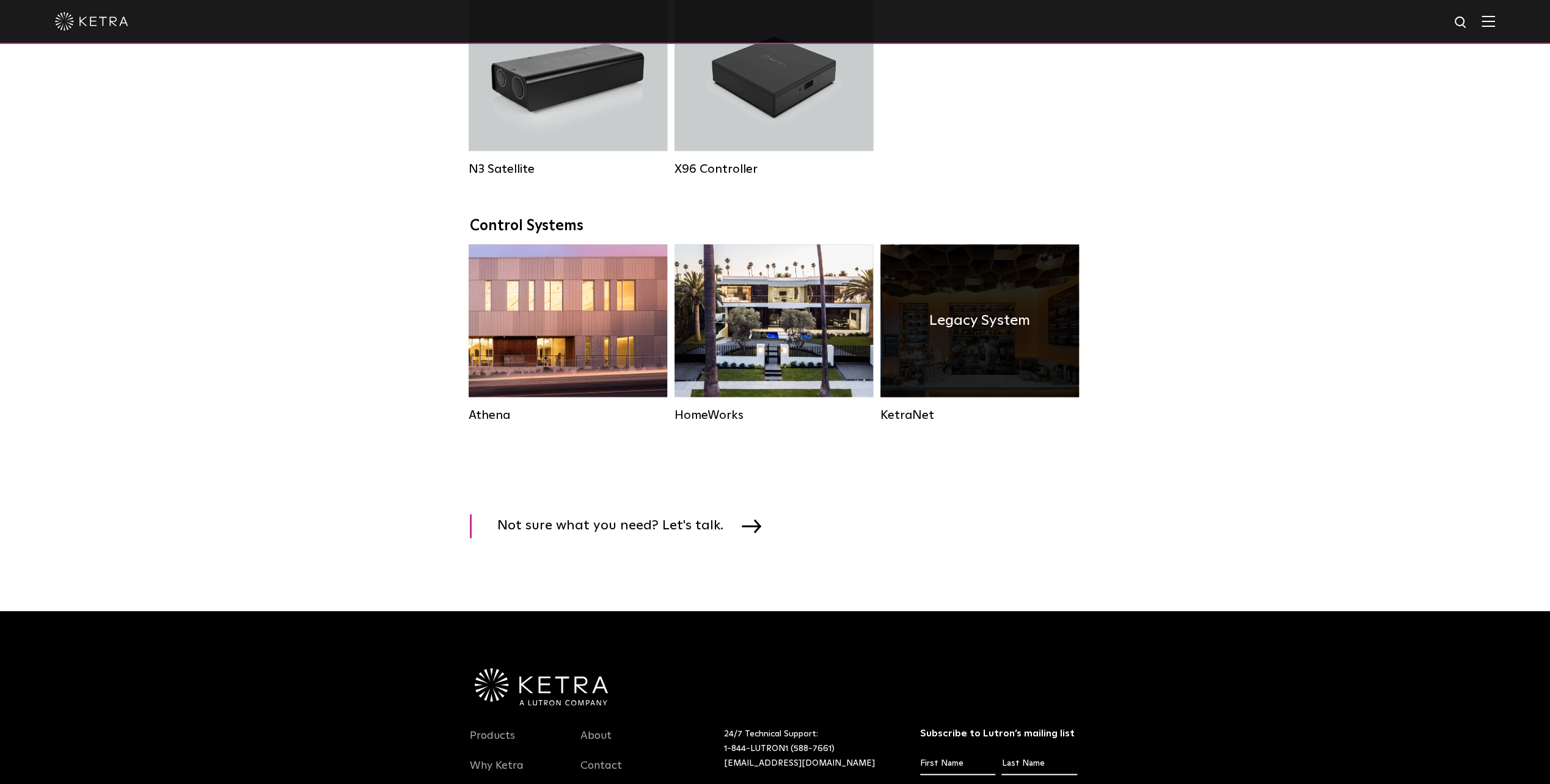
click at [982, 356] on div "Legacy System" at bounding box center [979, 320] width 199 height 153
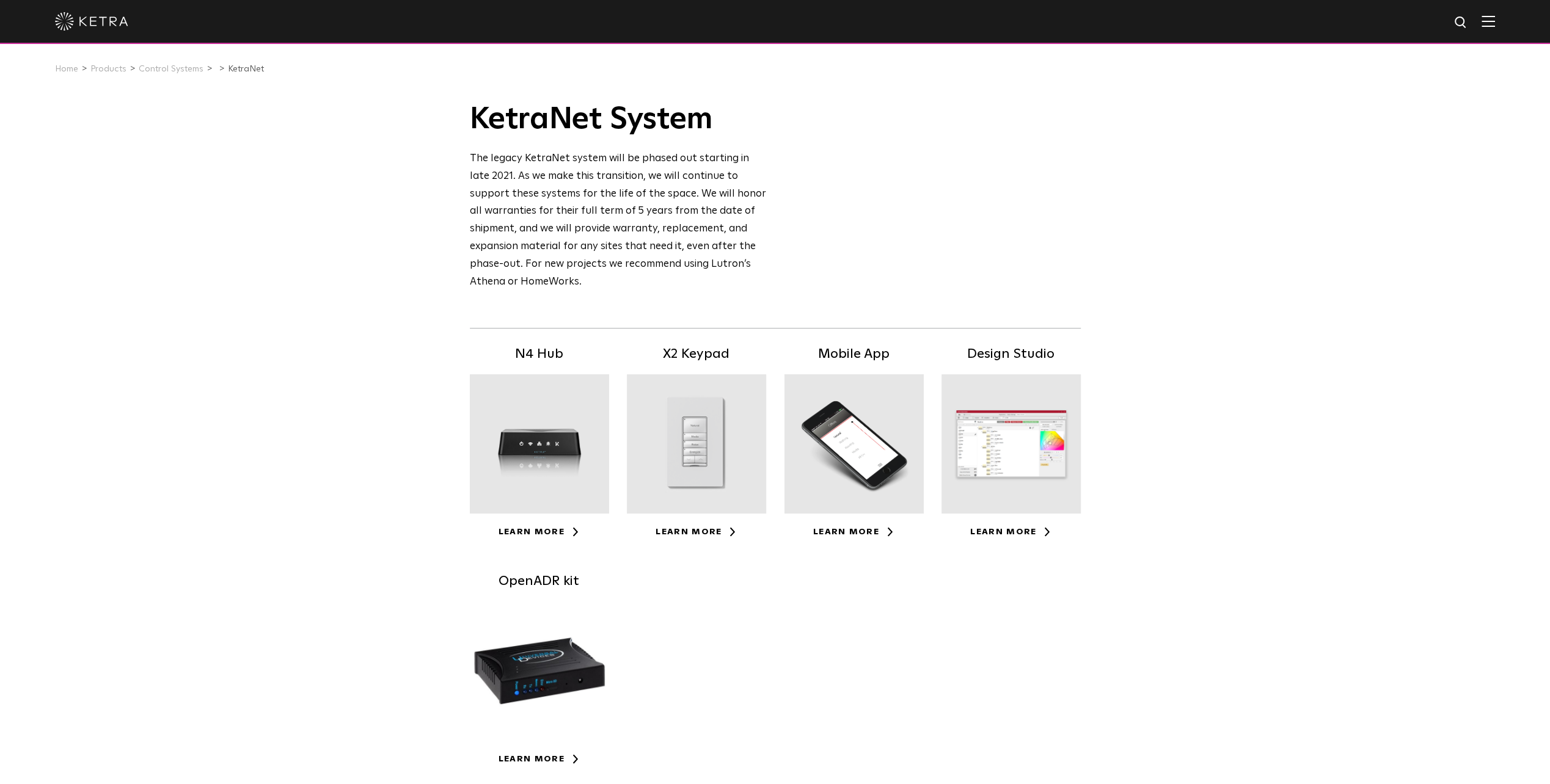
click at [874, 448] on div at bounding box center [854, 444] width 140 height 139
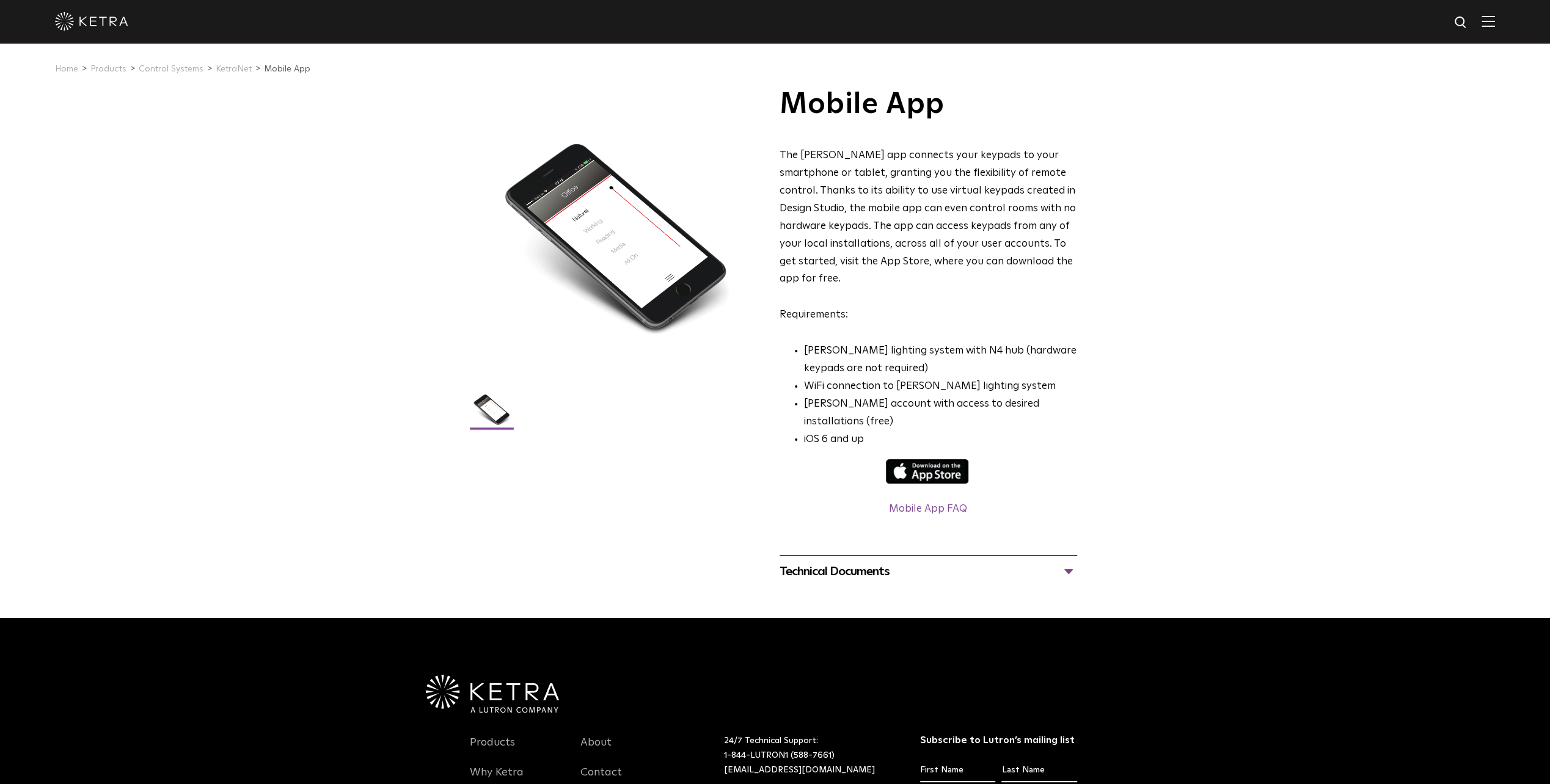
click at [876, 561] on div "Technical Documents" at bounding box center [927, 571] width 298 height 20
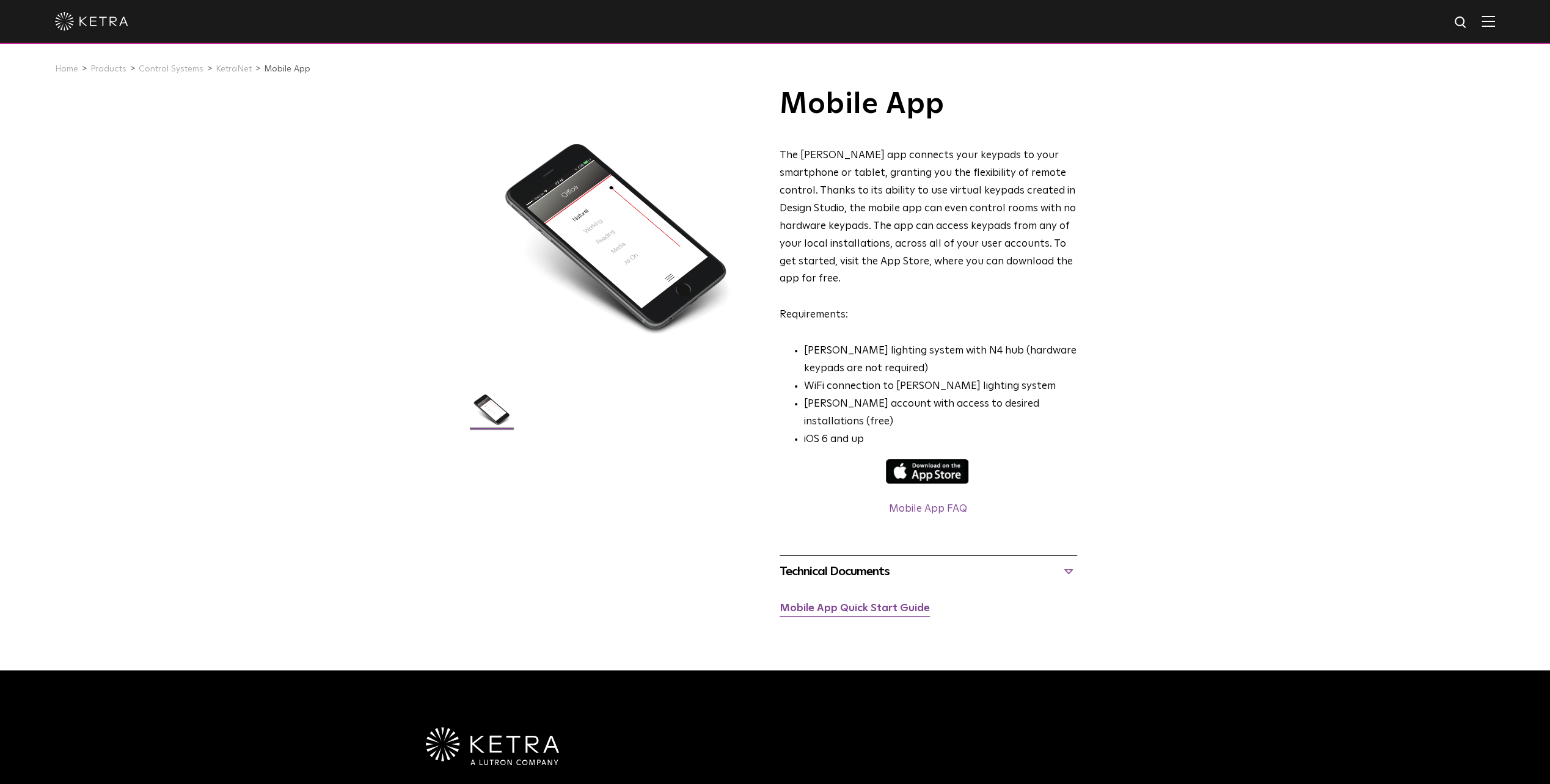
click at [864, 603] on link "Mobile App Quick Start Guide" at bounding box center [854, 609] width 150 height 11
click at [233, 68] on link "KetraNet" at bounding box center [233, 69] width 36 height 9
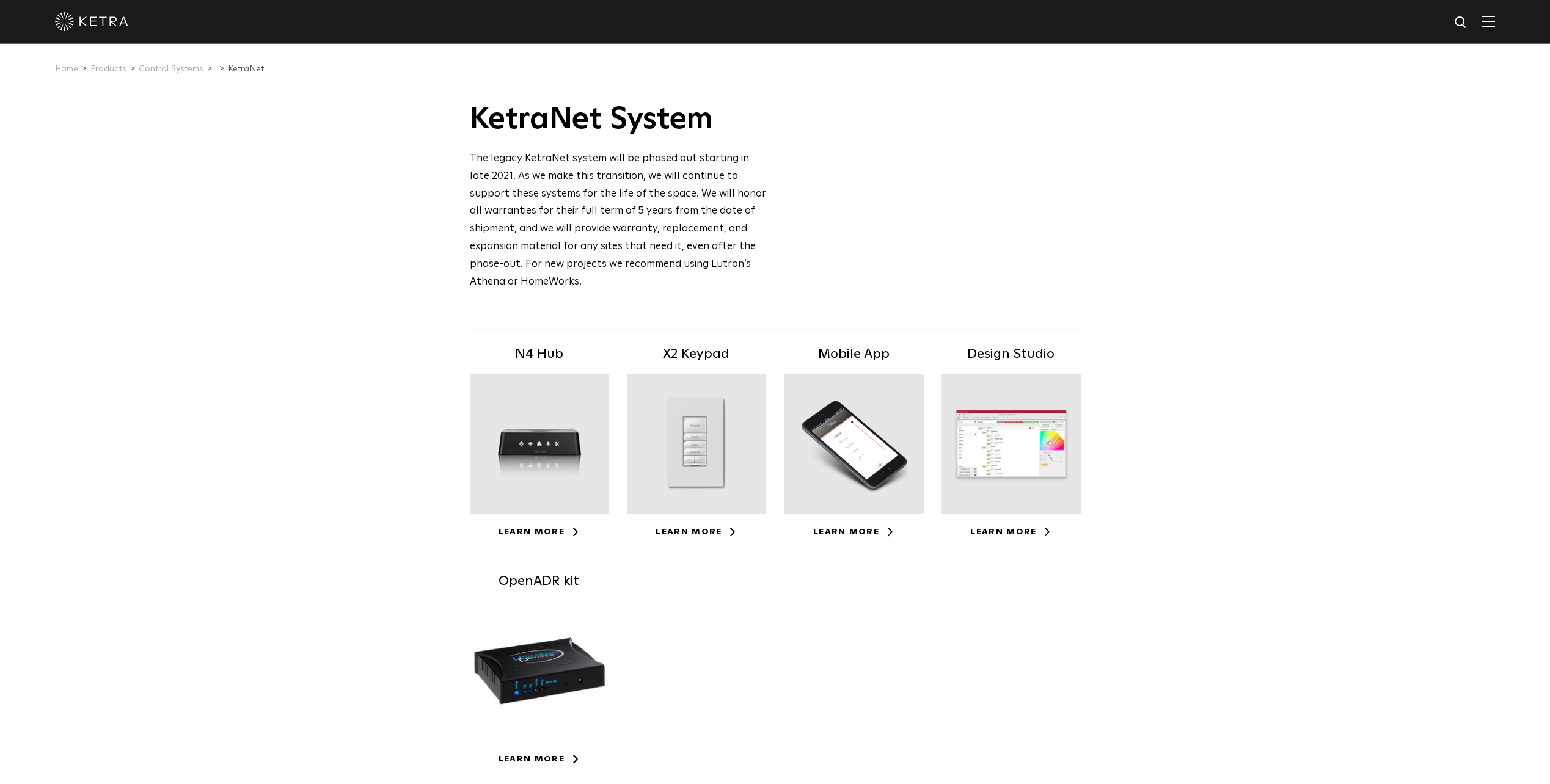
click at [1023, 480] on div at bounding box center [1011, 444] width 140 height 139
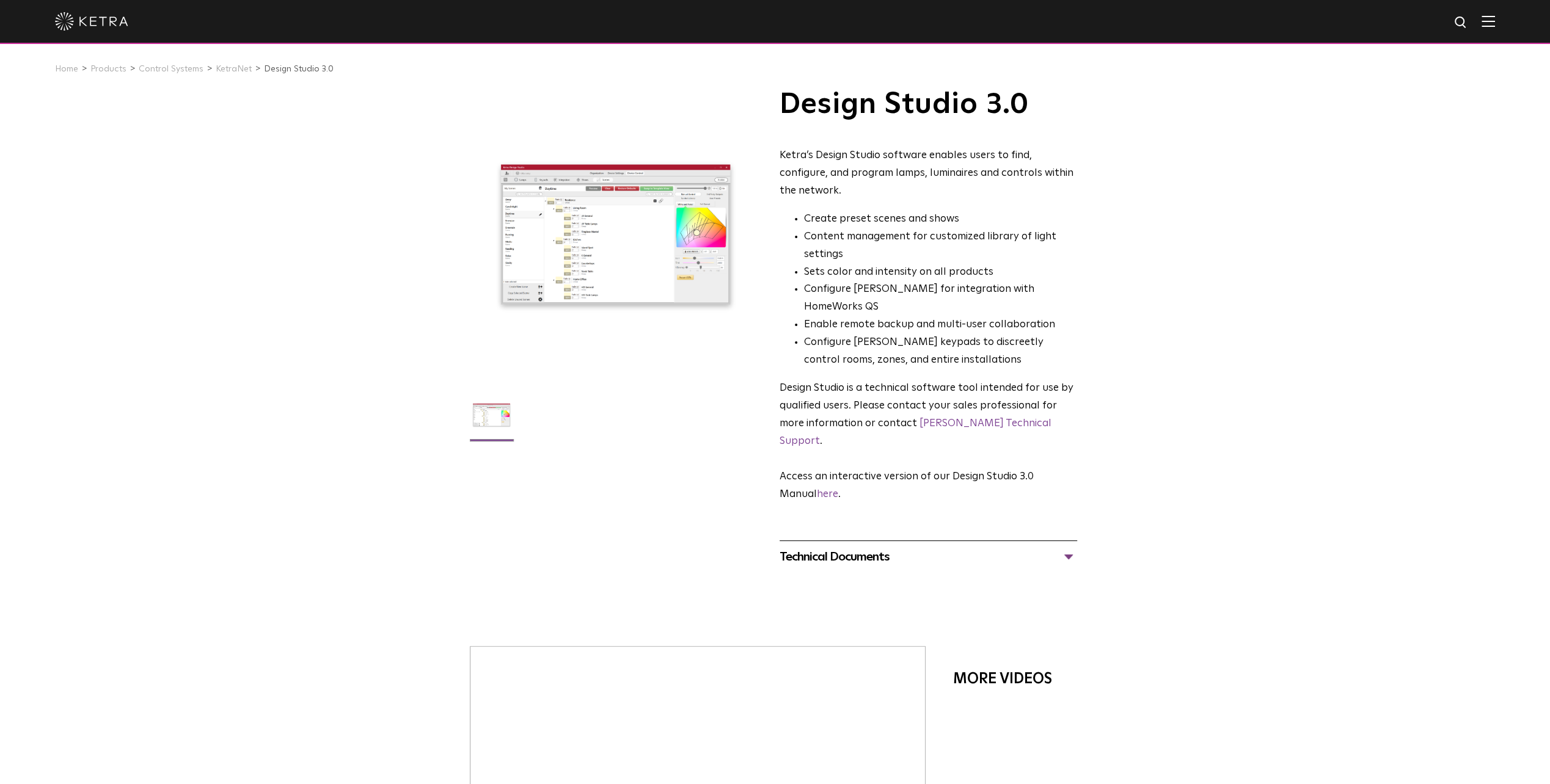
click at [1064, 547] on div "Technical Documents" at bounding box center [927, 557] width 298 height 20
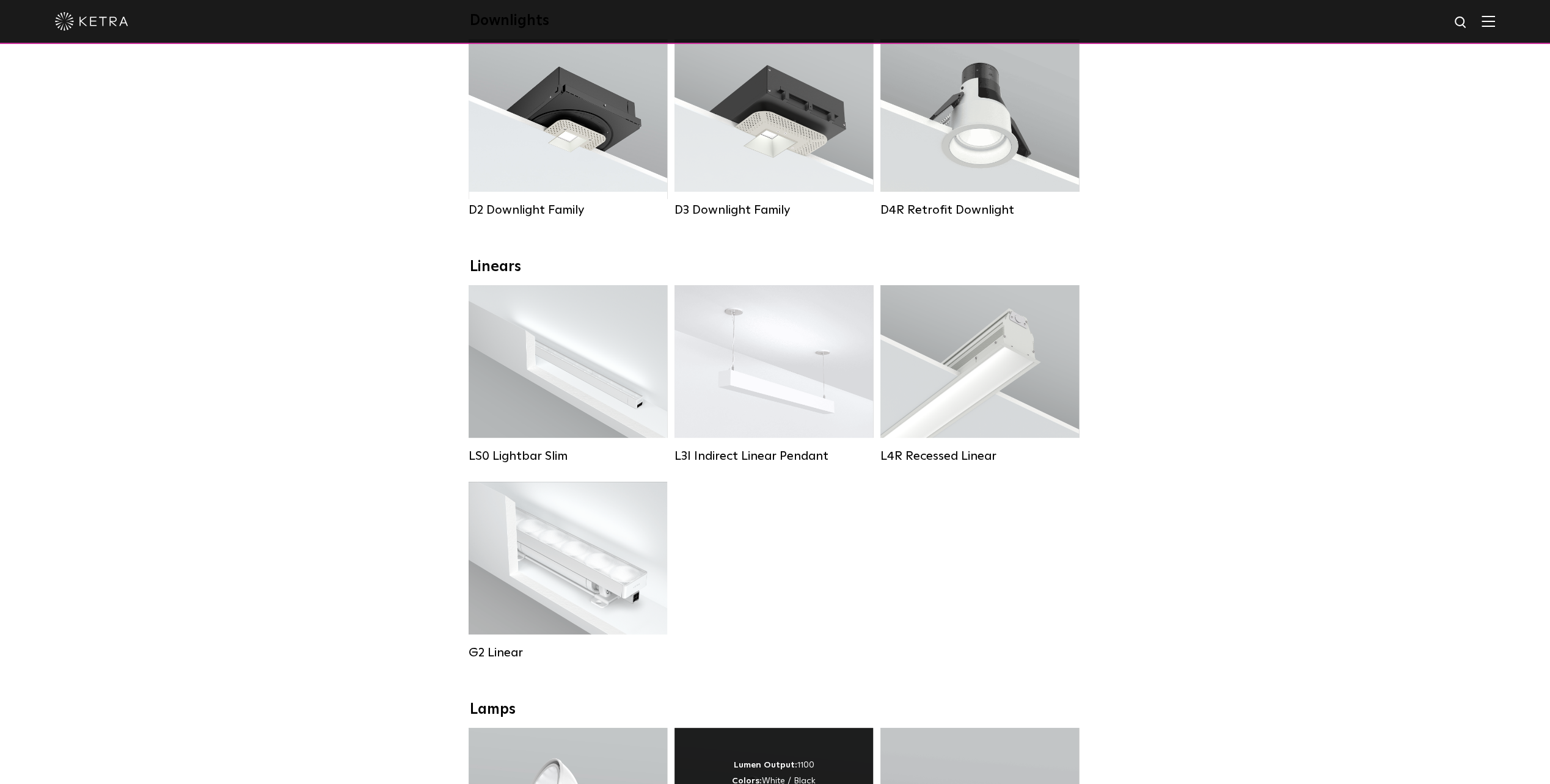
scroll to position [122, 0]
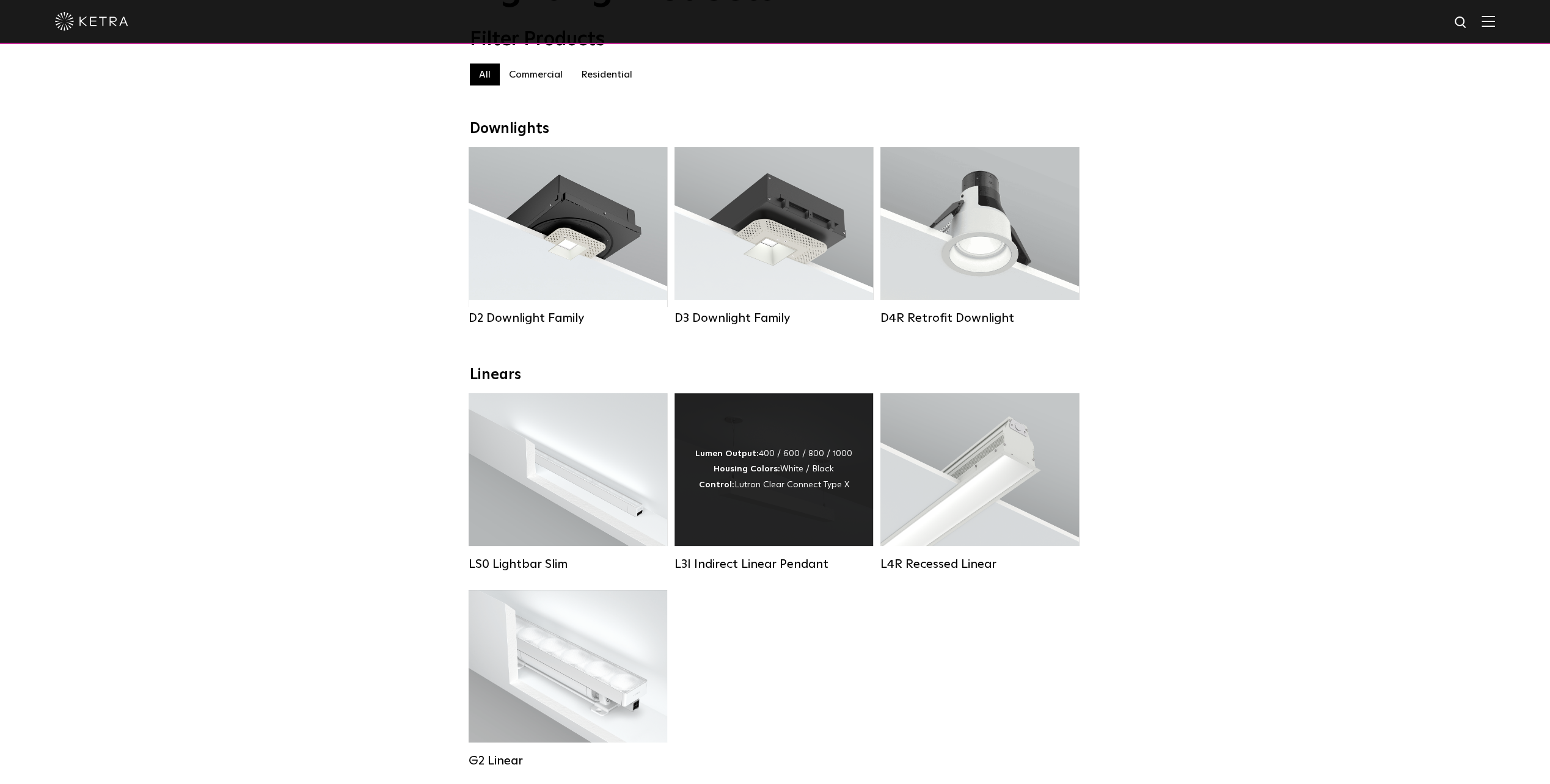
click at [787, 473] on div "Lumen Output: 400 / 600 / 800 / 1000 Housing Colors: White / Black Control: Lut…" at bounding box center [774, 469] width 157 height 46
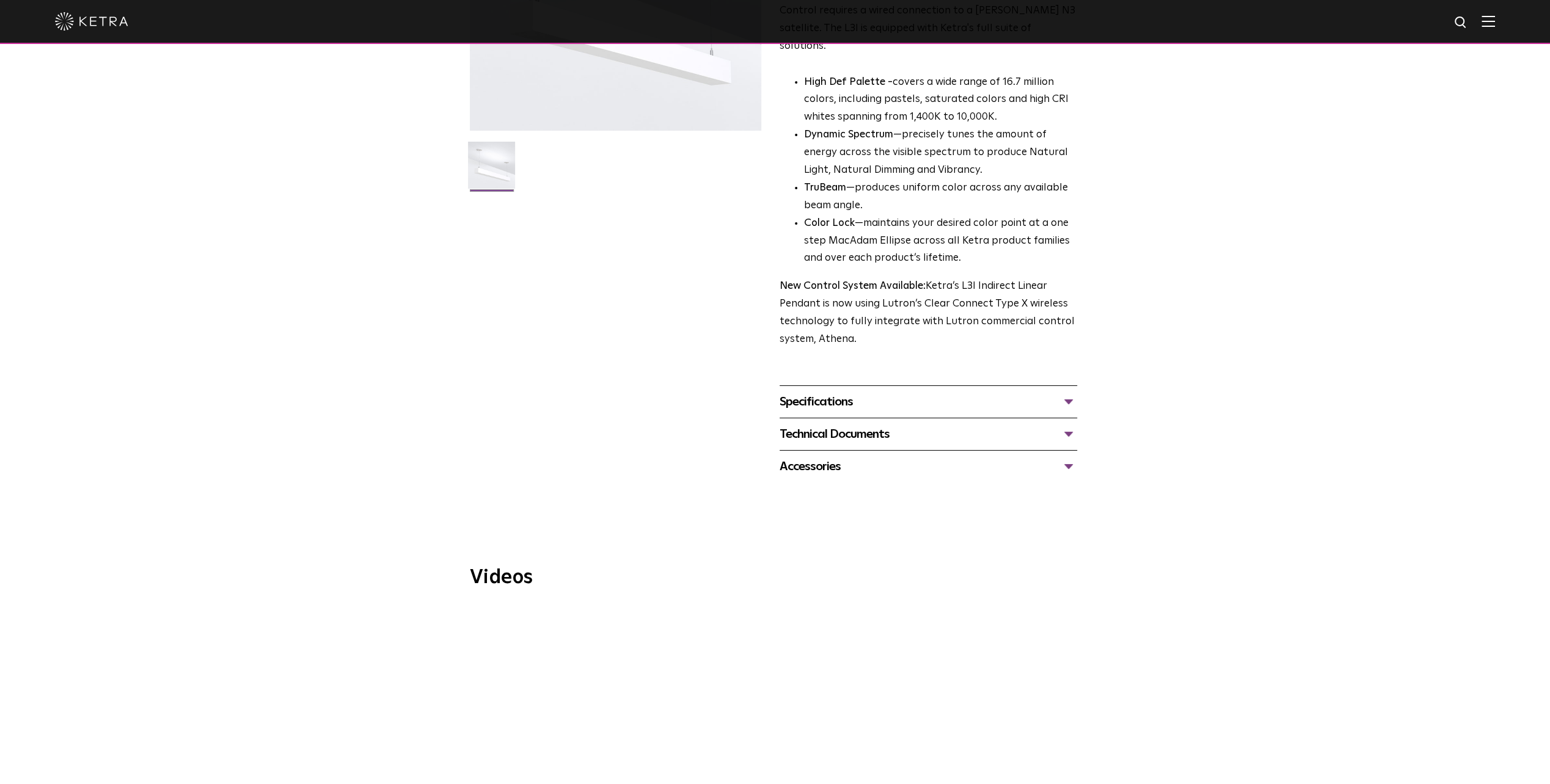
scroll to position [244, 0]
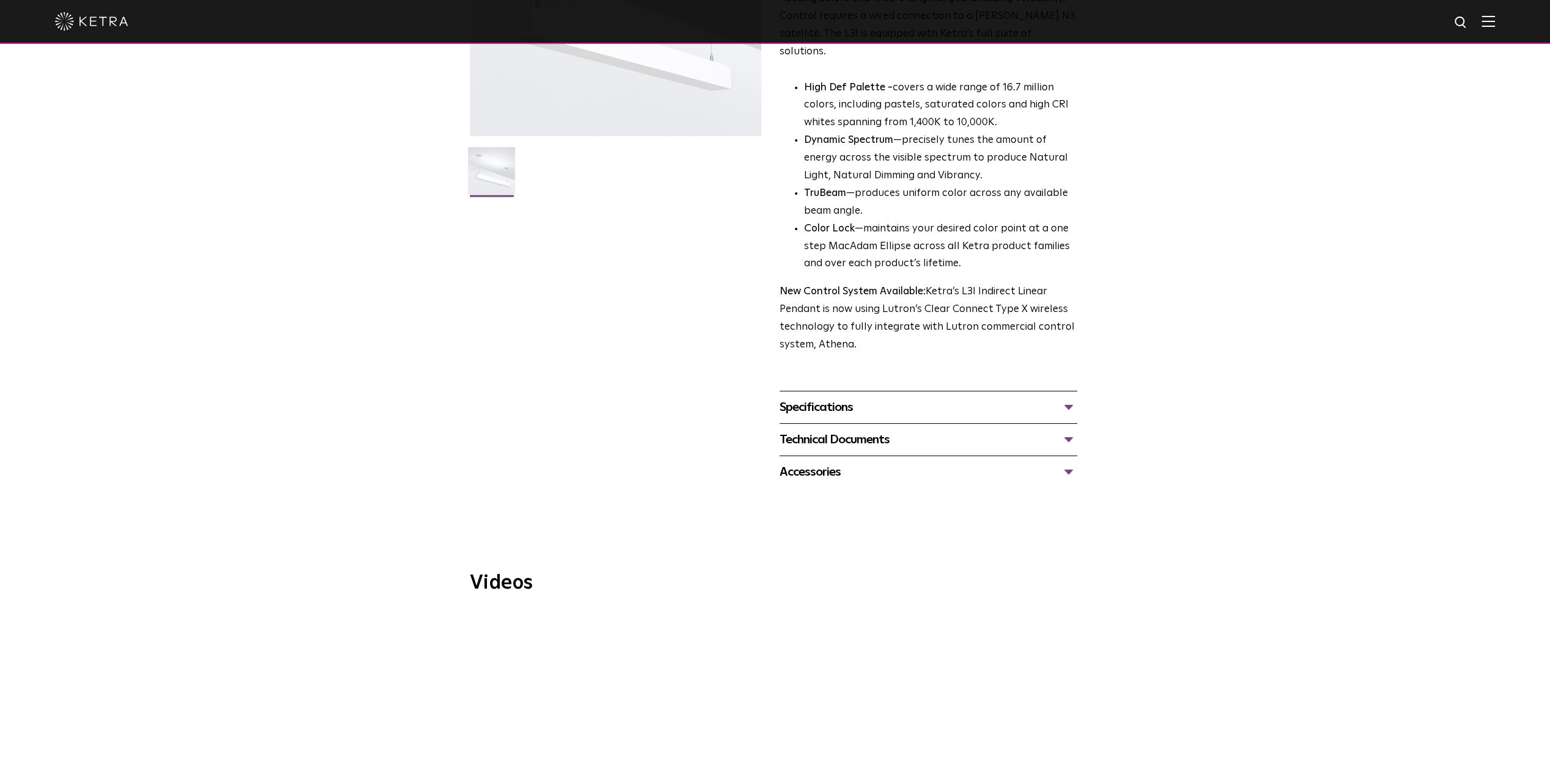
click at [889, 398] on div "Specifications" at bounding box center [927, 408] width 298 height 20
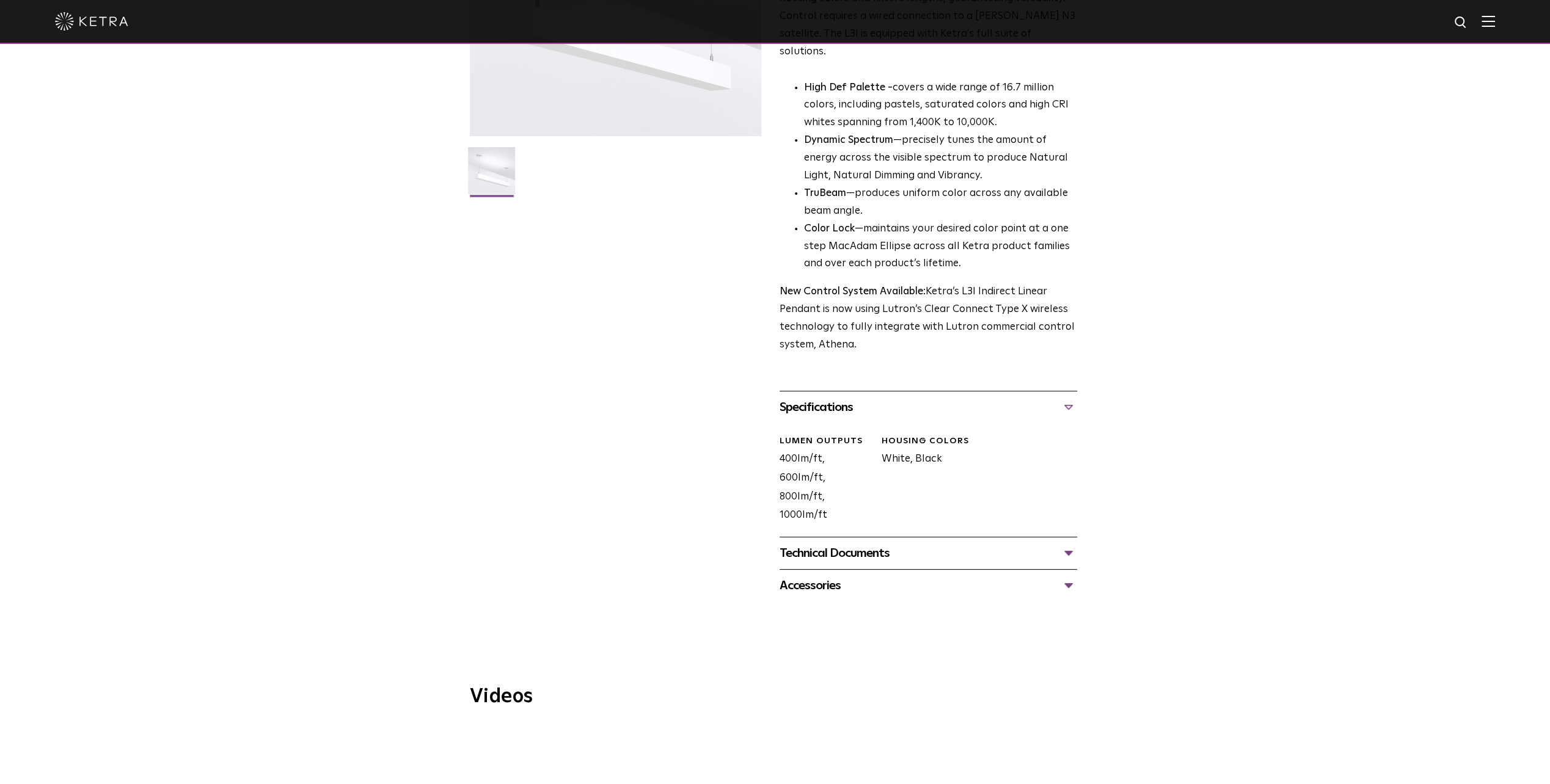
click at [919, 398] on div "Specifications" at bounding box center [927, 408] width 298 height 20
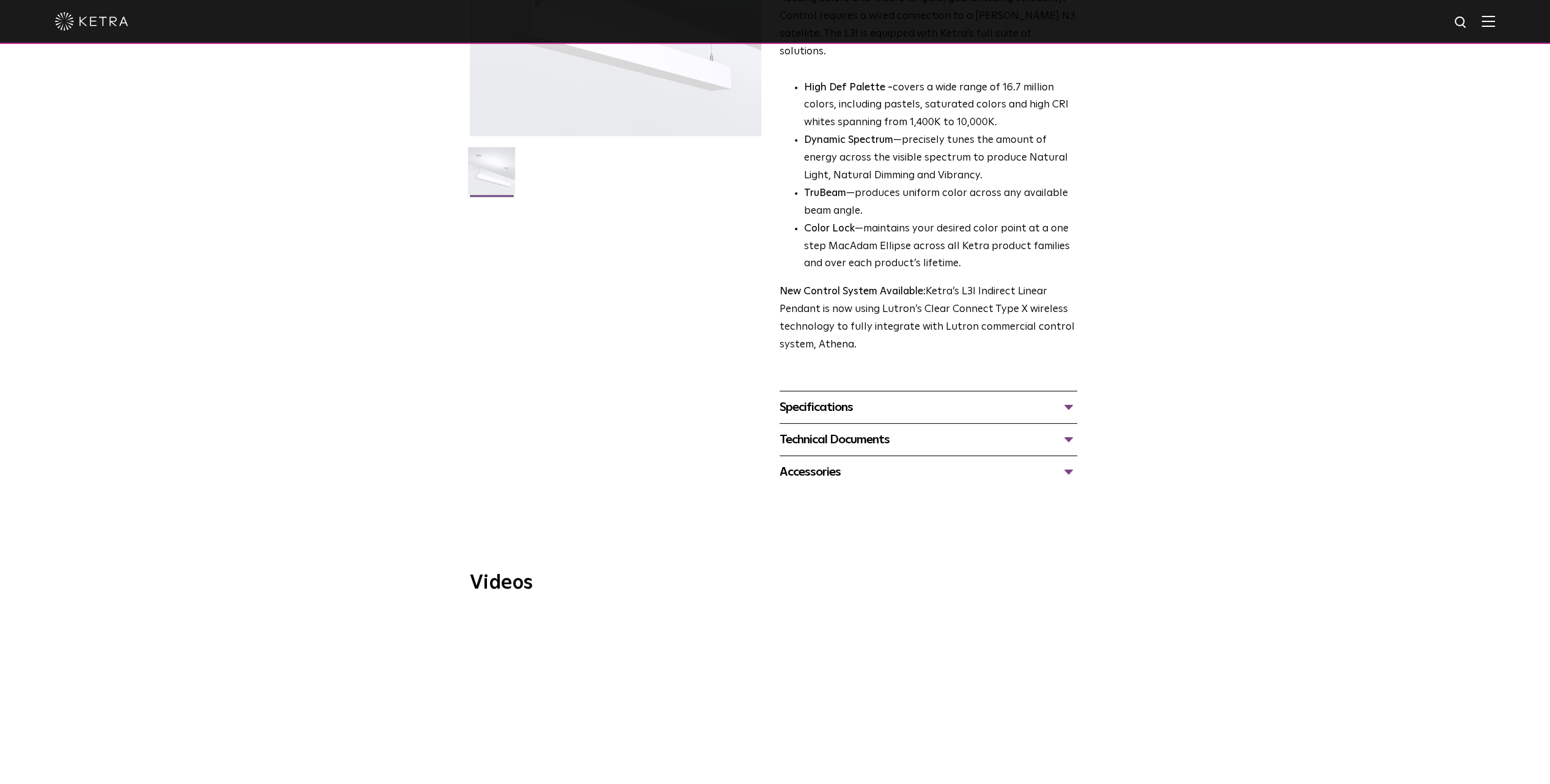
click at [989, 433] on div "Technical Documents L3I Specification Sheet L3I Installation Guide L3I Indirect…" at bounding box center [927, 439] width 298 height 32
click at [987, 430] on div "Technical Documents" at bounding box center [927, 440] width 298 height 20
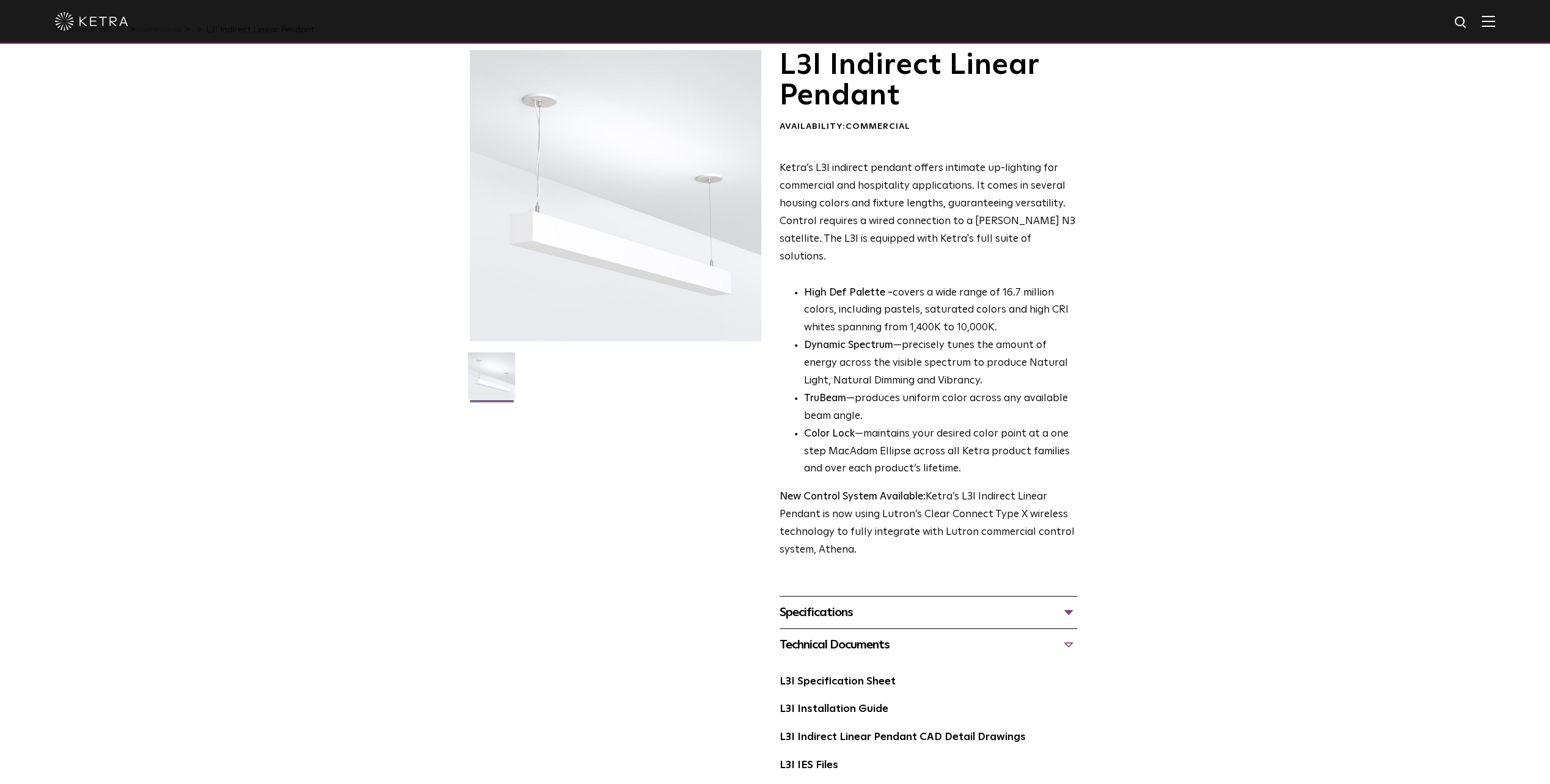
scroll to position [0, 0]
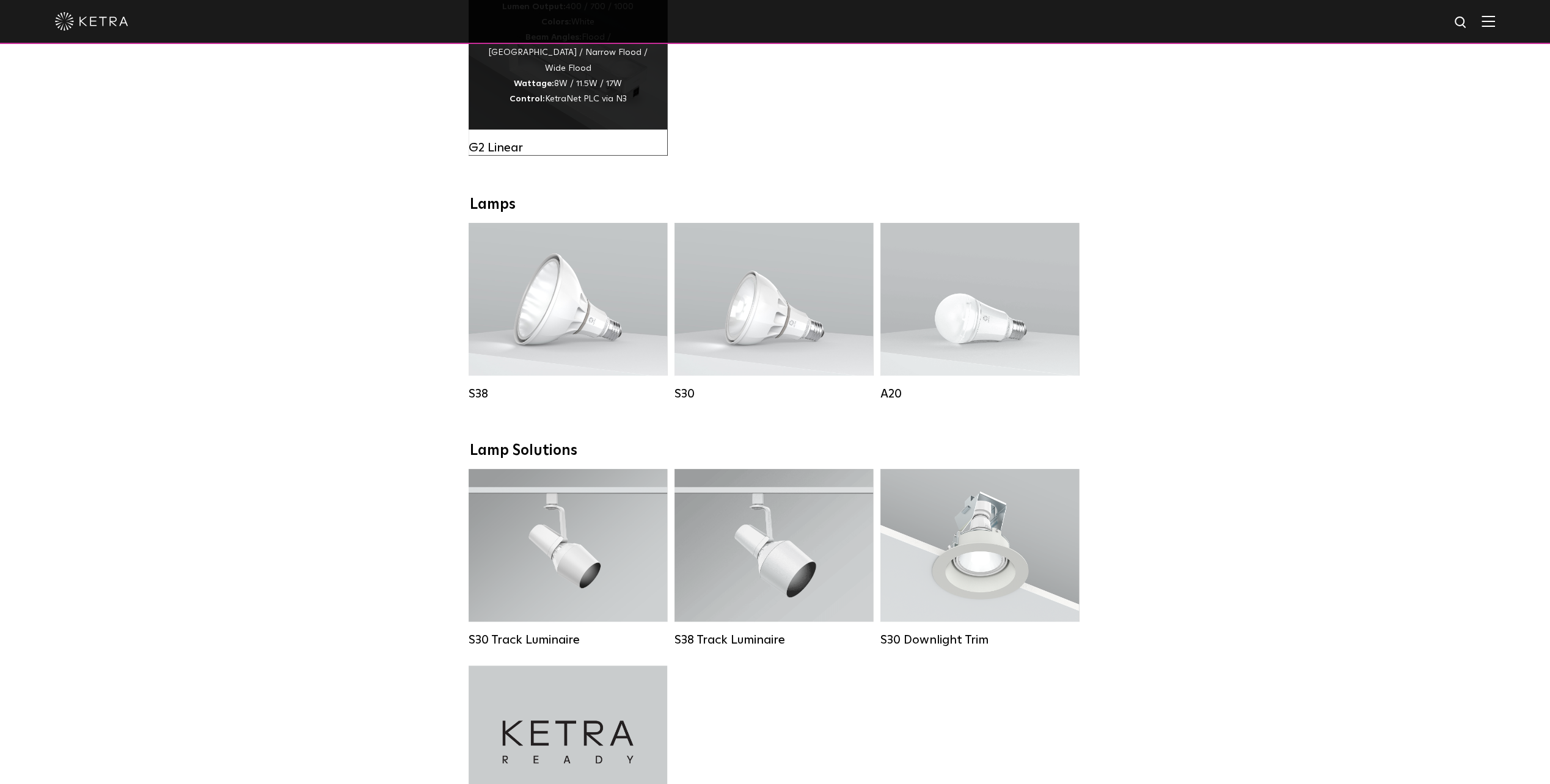
scroll to position [855, 0]
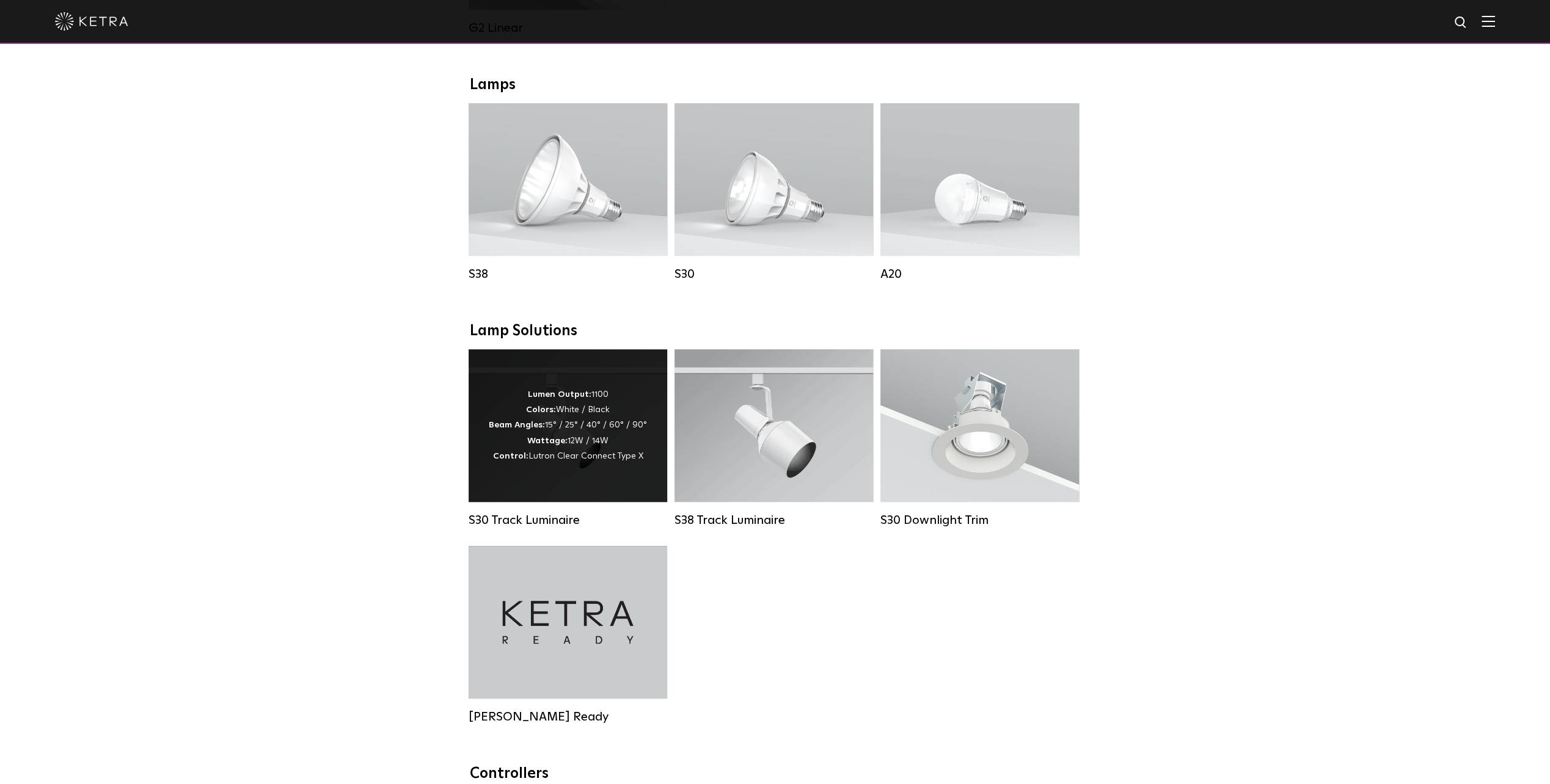
click at [602, 431] on div "Lumen Output: 1100 Colors: White / Black Beam Angles: 15° / 25° / 40° / 60° / 9…" at bounding box center [567, 426] width 158 height 77
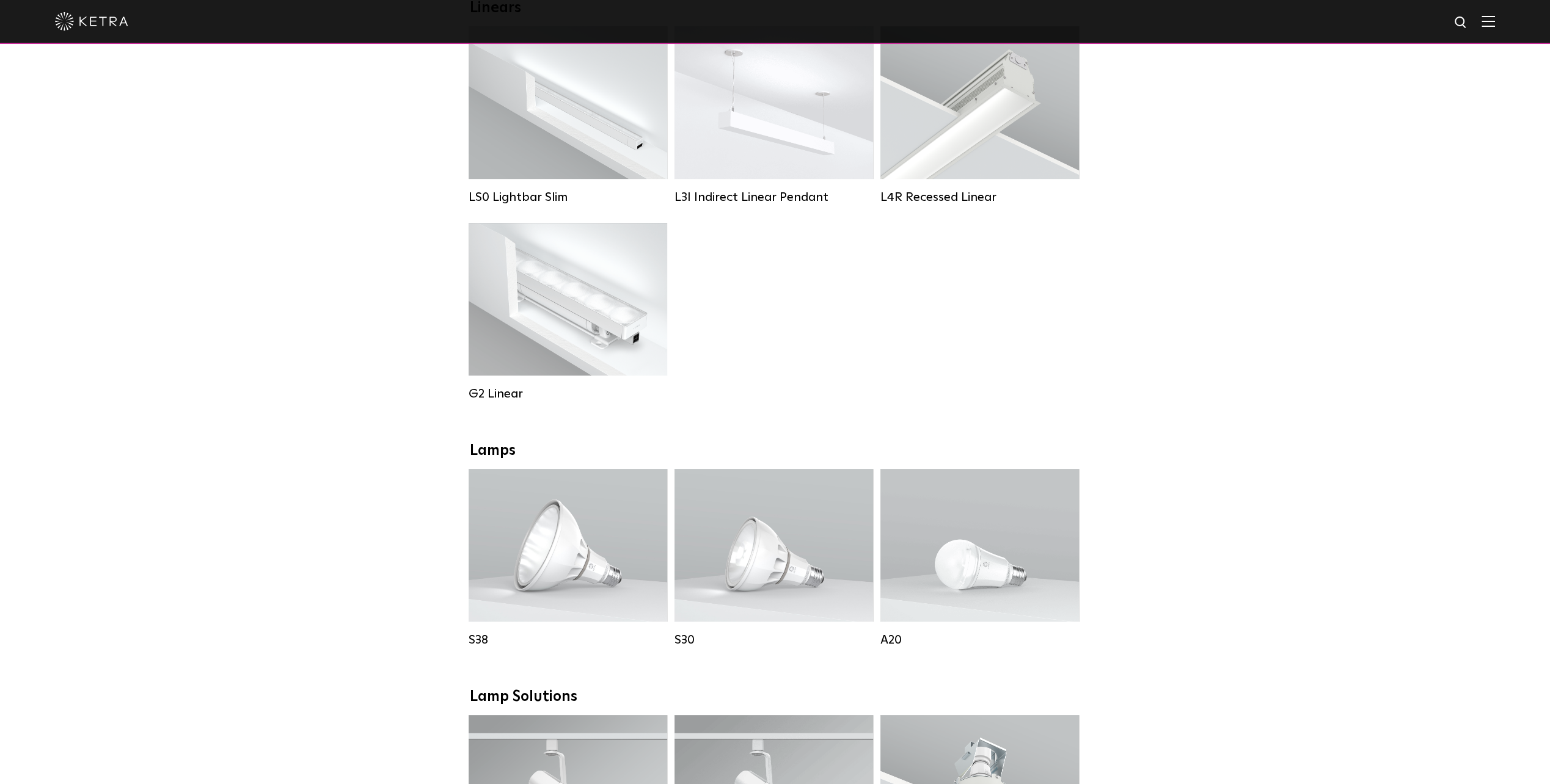
scroll to position [367, 0]
